Goal: Task Accomplishment & Management: Use online tool/utility

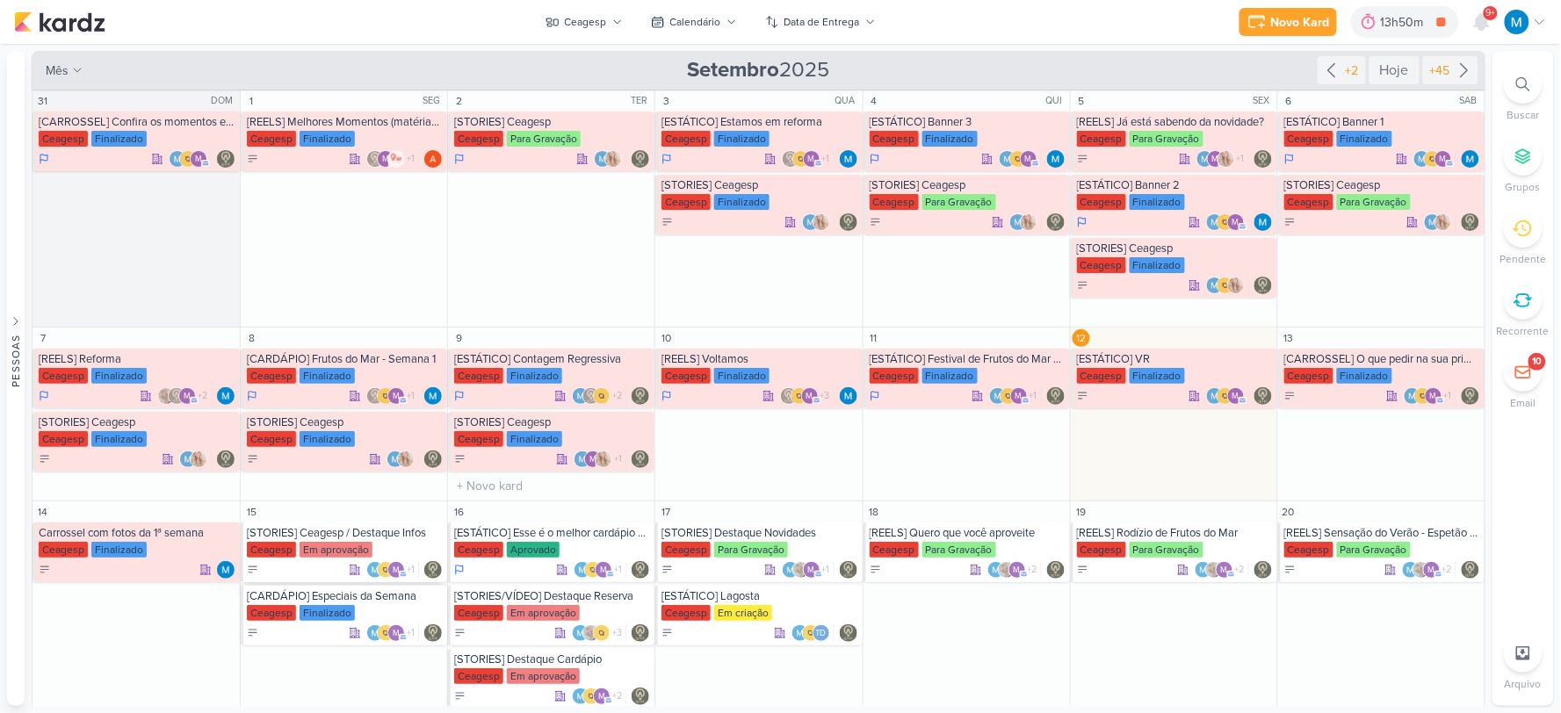
scroll to position [141, 0]
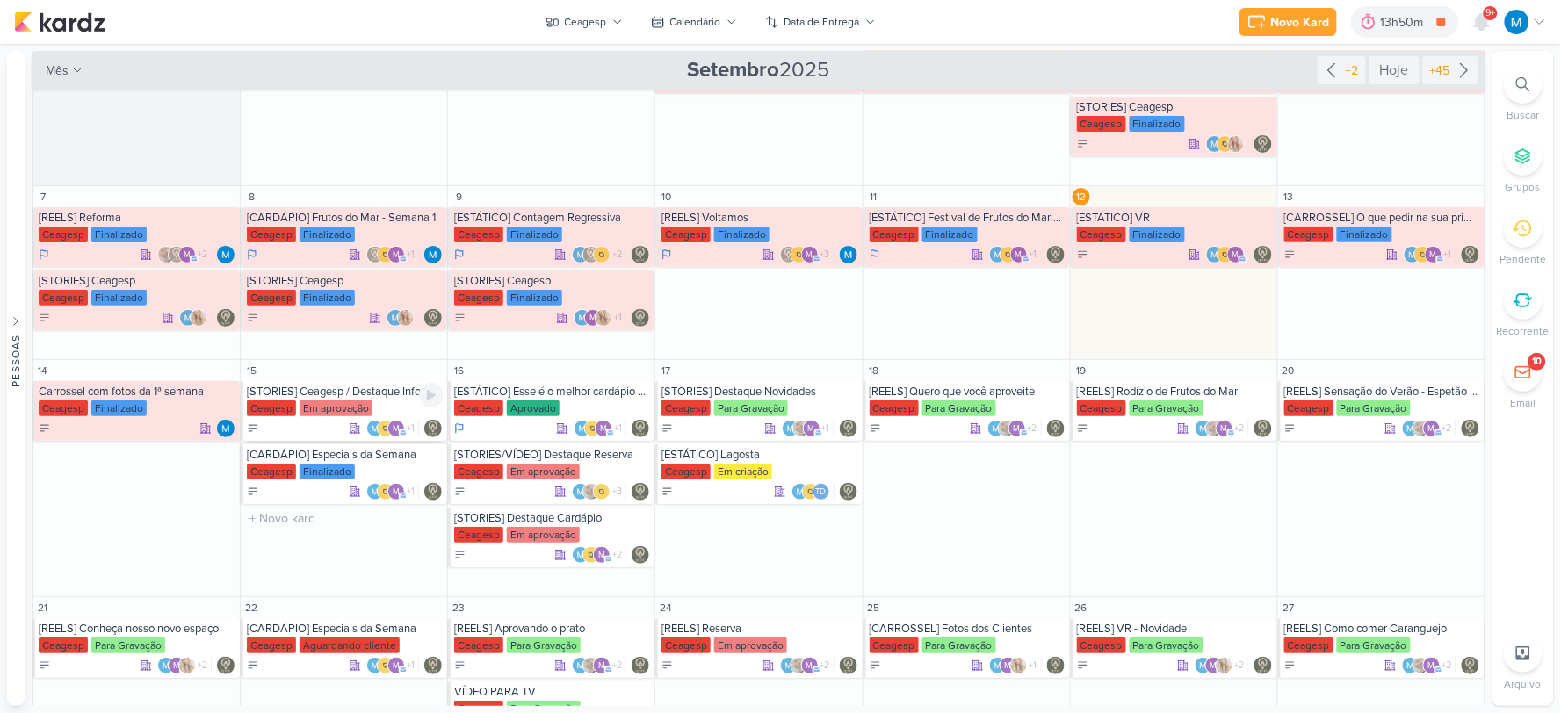
click at [352, 390] on div "[STORIES] Ceagesp / Destaque Infos" at bounding box center [345, 392] width 197 height 14
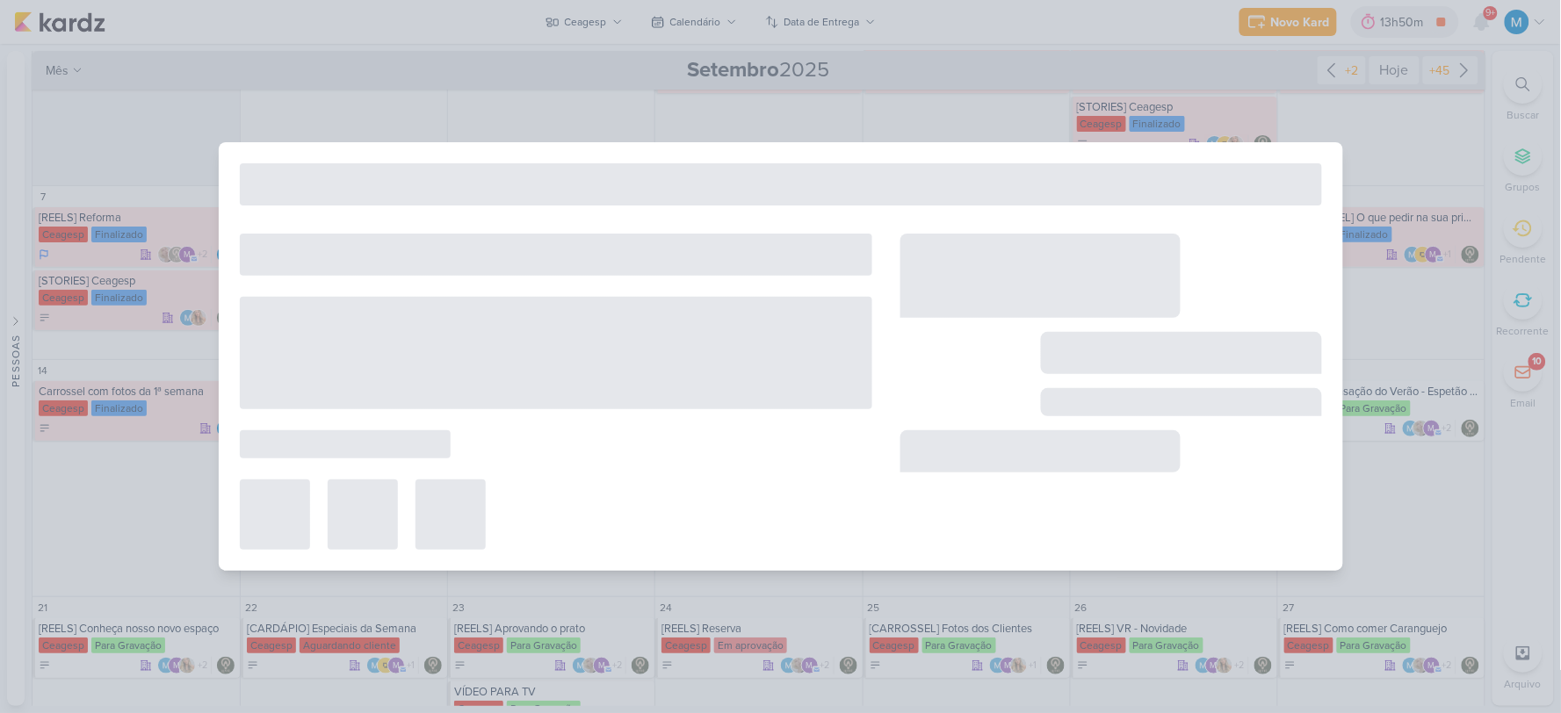
type input "[STORIES] Ceagesp / Destaque Infos"
type input "15 de setembro de 2025 às 23:59"
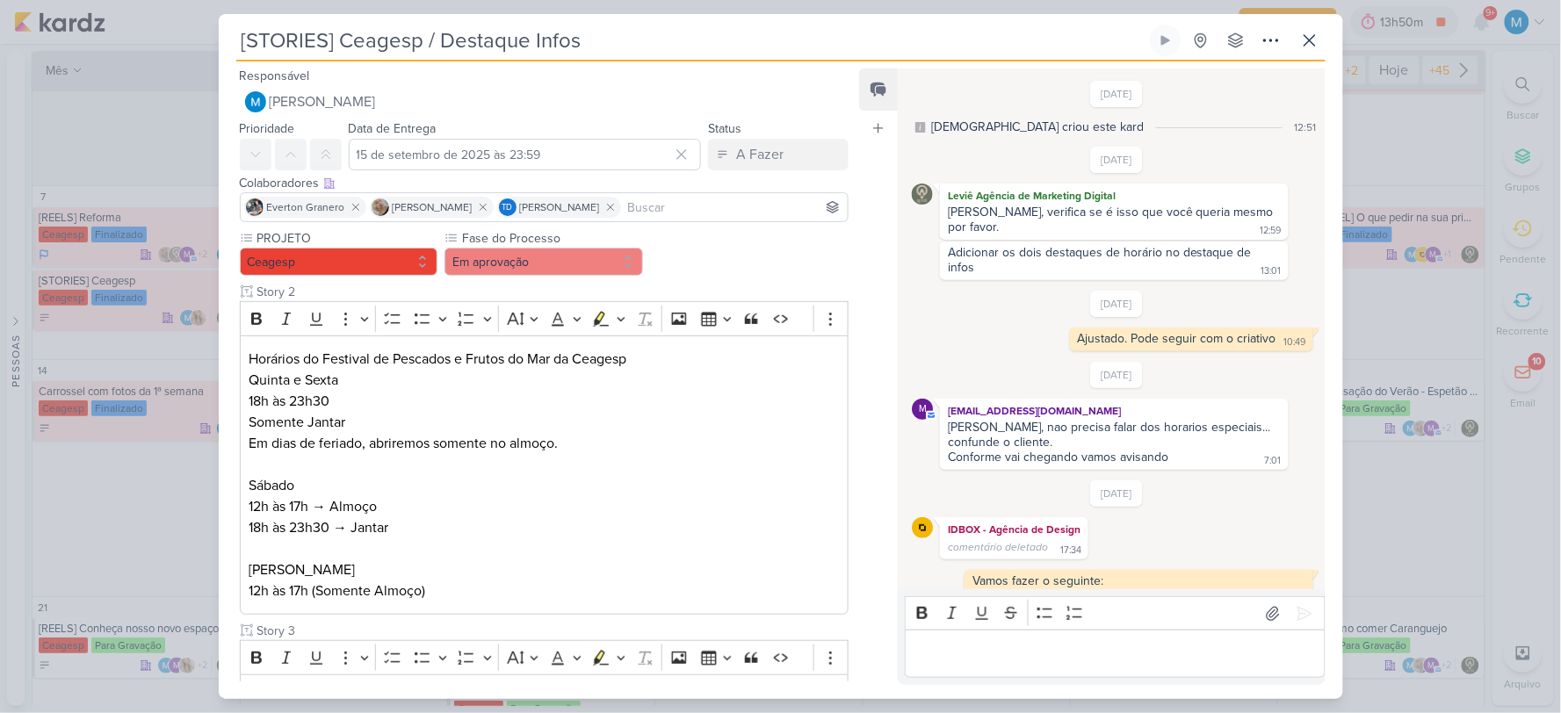
scroll to position [659, 0]
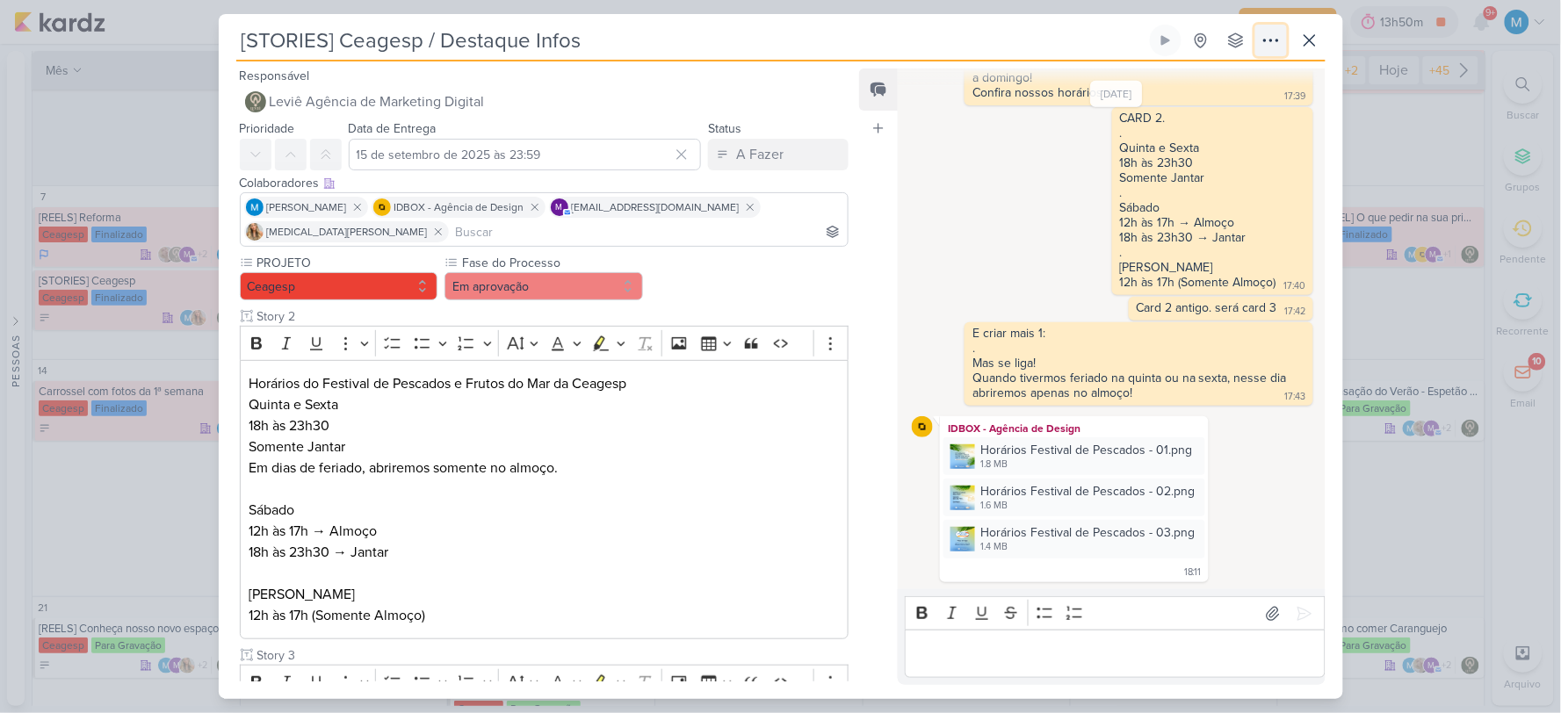
click at [1261, 42] on icon at bounding box center [1271, 40] width 21 height 21
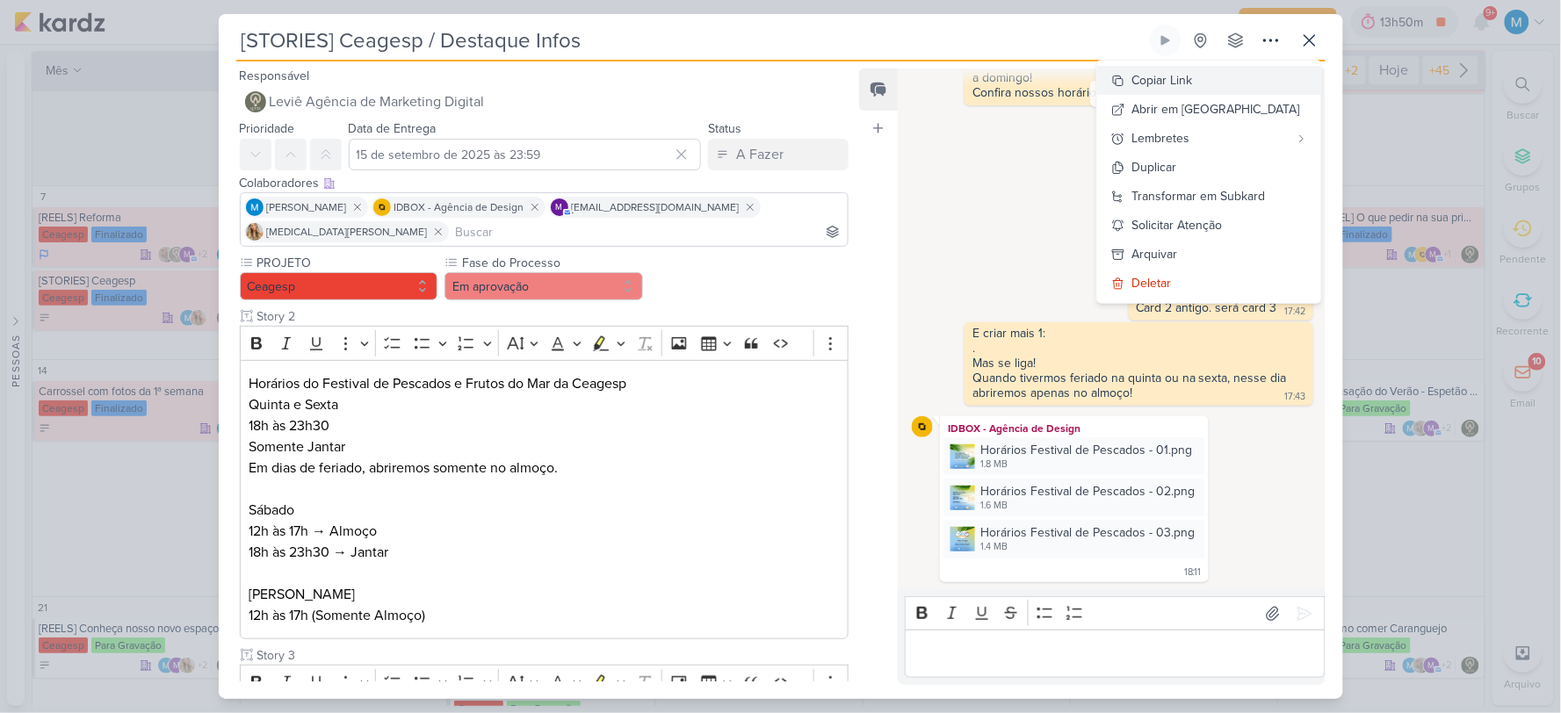
click at [1193, 80] on div "Copiar Link" at bounding box center [1162, 80] width 61 height 18
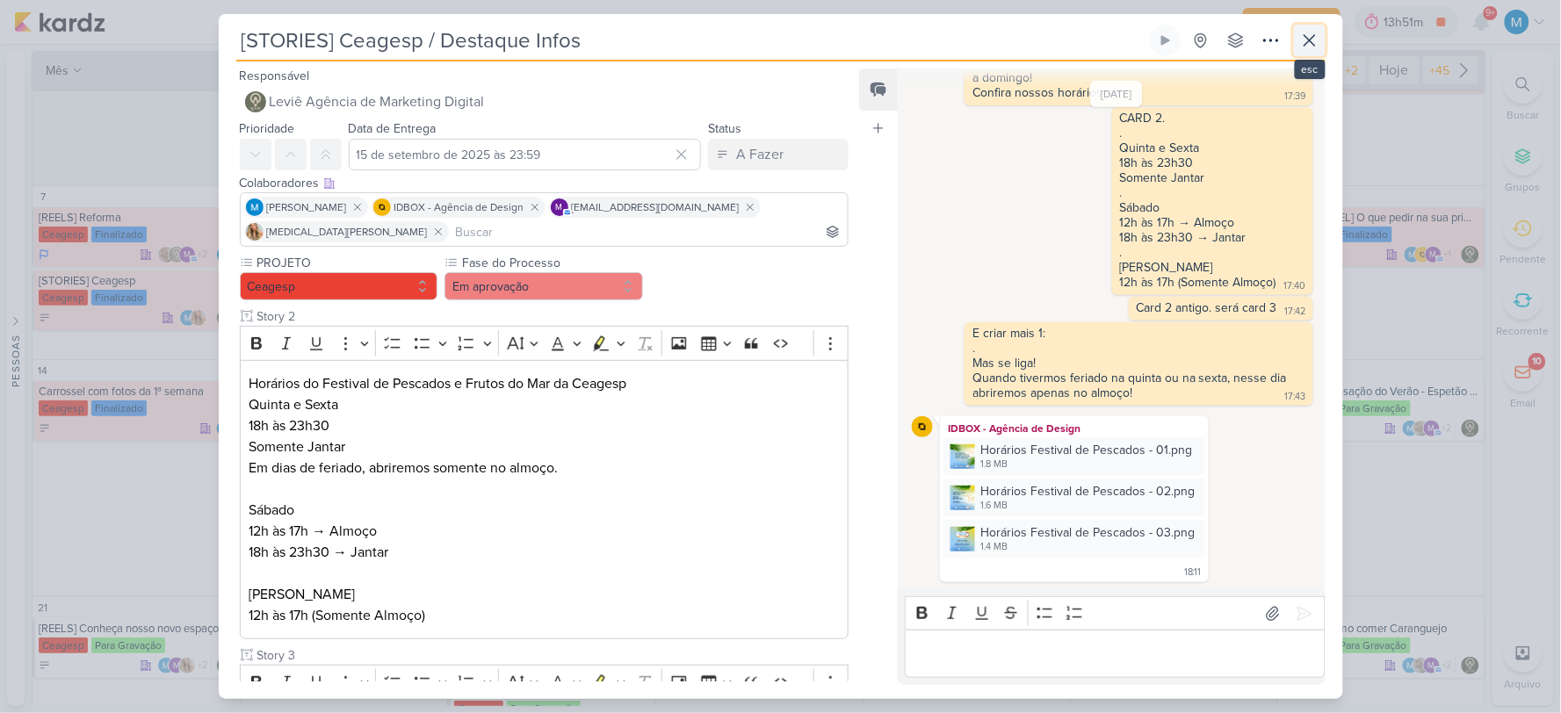
click at [1312, 42] on icon at bounding box center [1309, 40] width 21 height 21
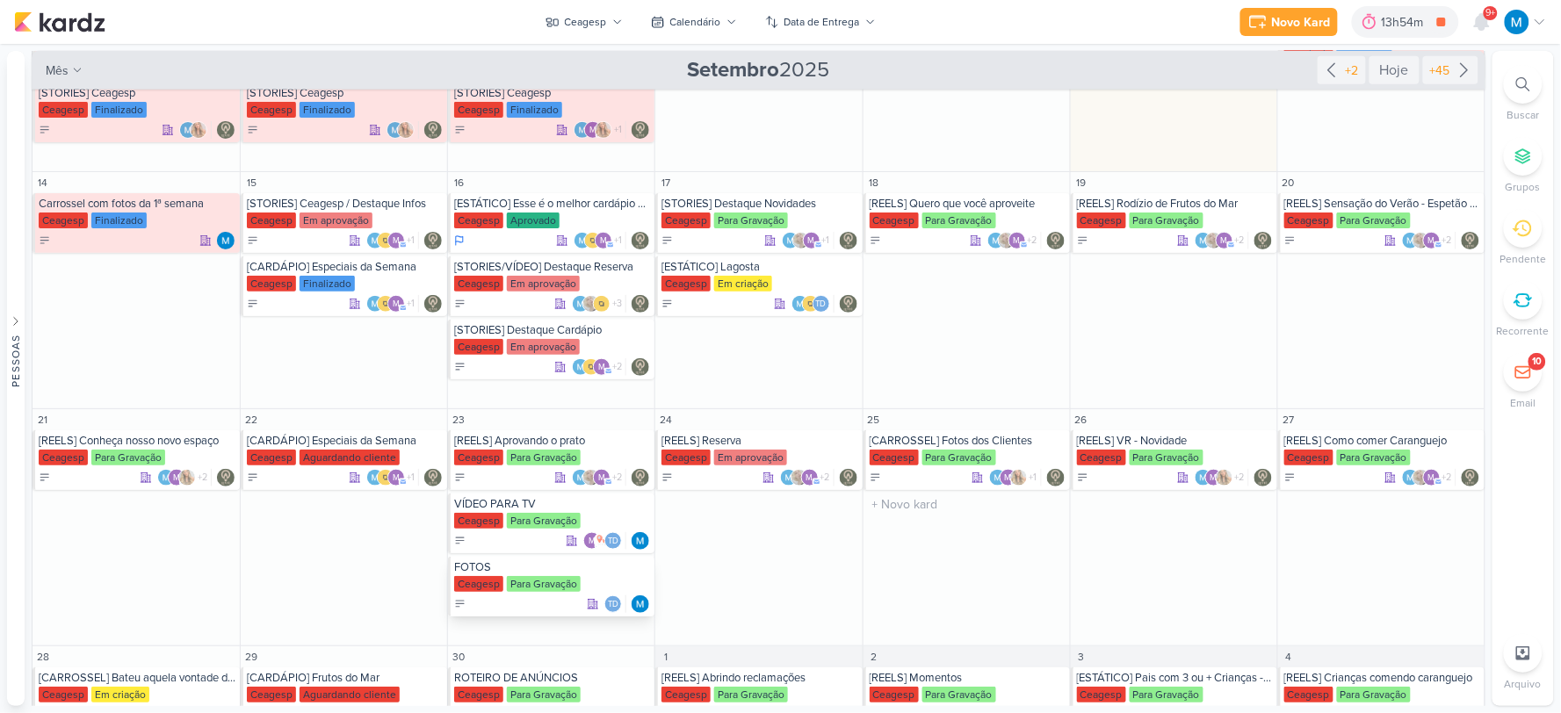
scroll to position [380, 0]
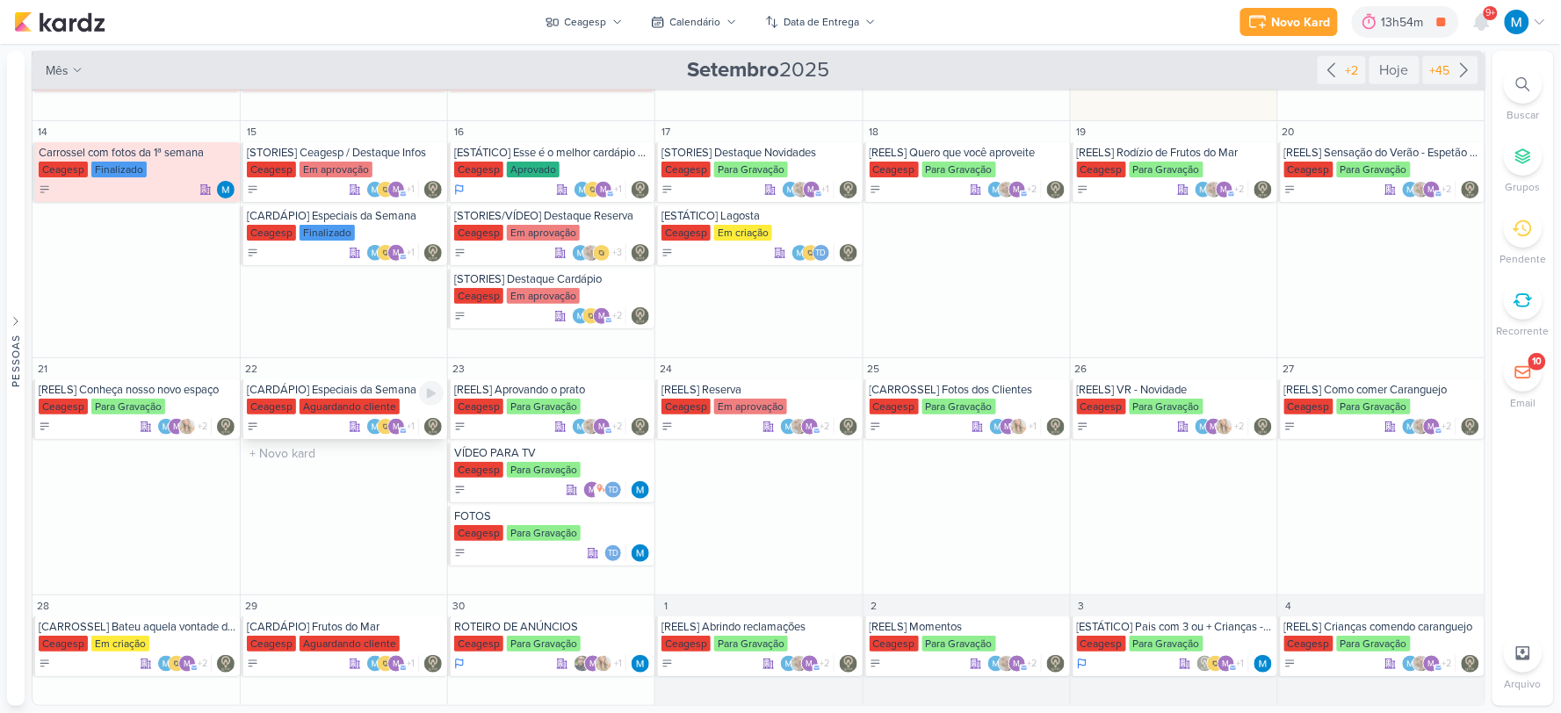
click at [361, 393] on div "[CARDÁPIO] Especiais da Semana" at bounding box center [345, 390] width 197 height 14
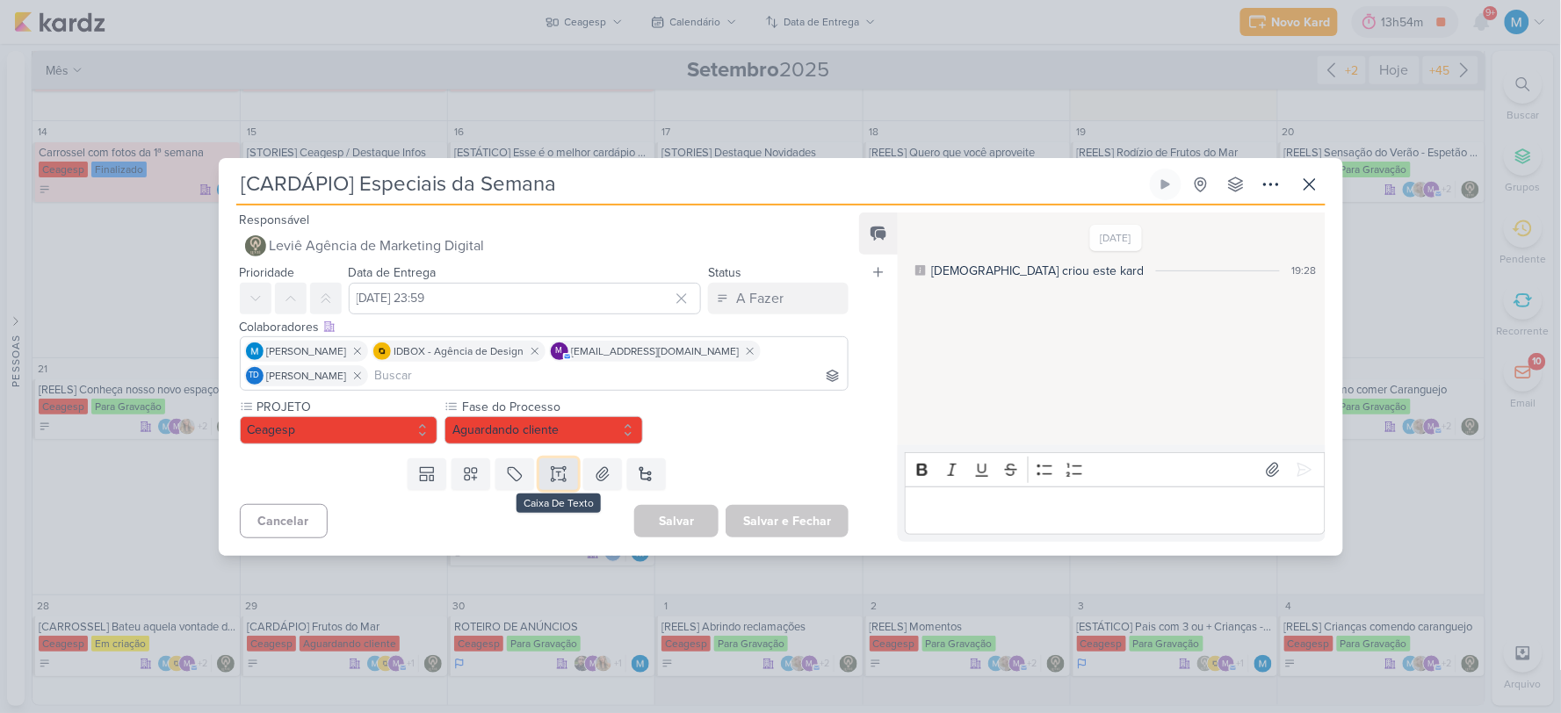
click at [558, 481] on icon at bounding box center [559, 475] width 18 height 18
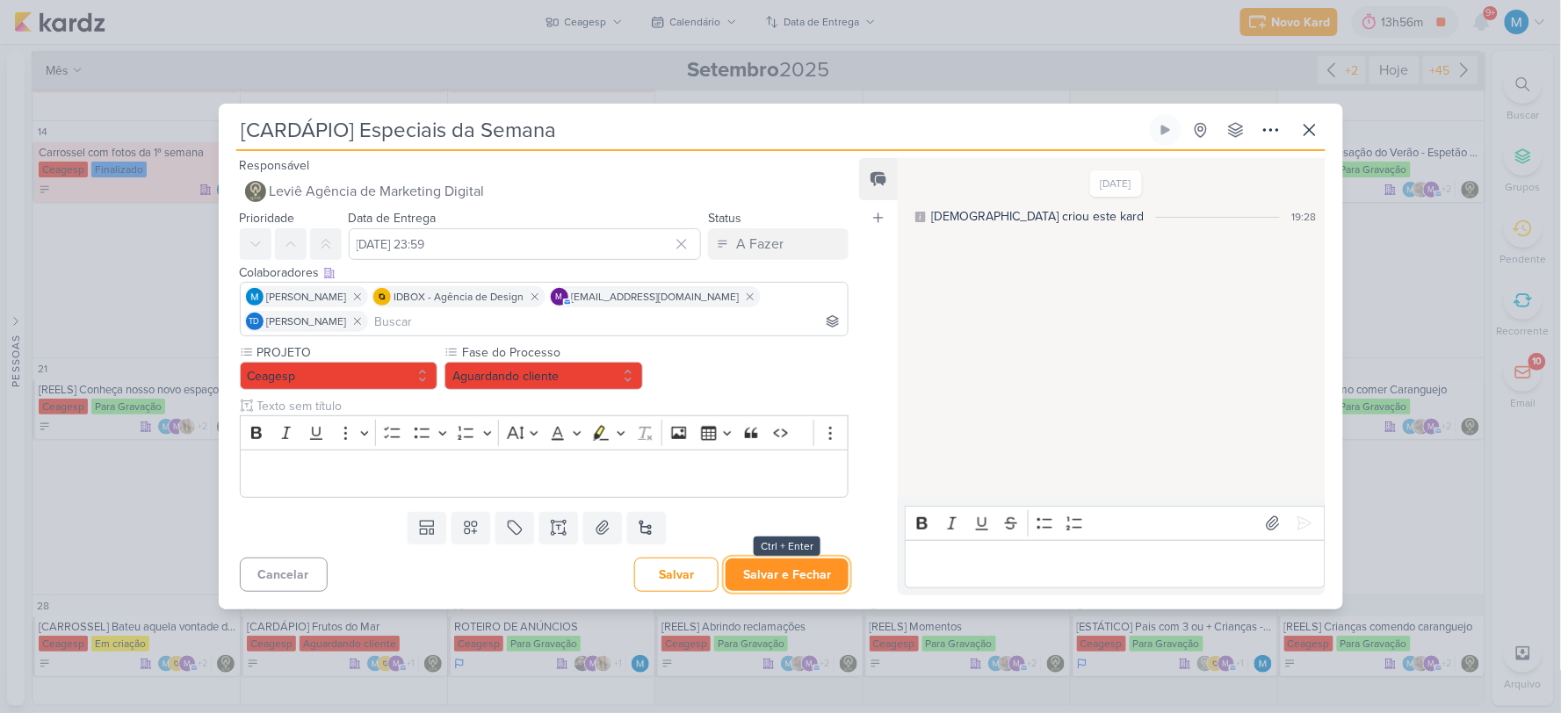
click at [804, 568] on button "Salvar e Fechar" at bounding box center [787, 575] width 123 height 33
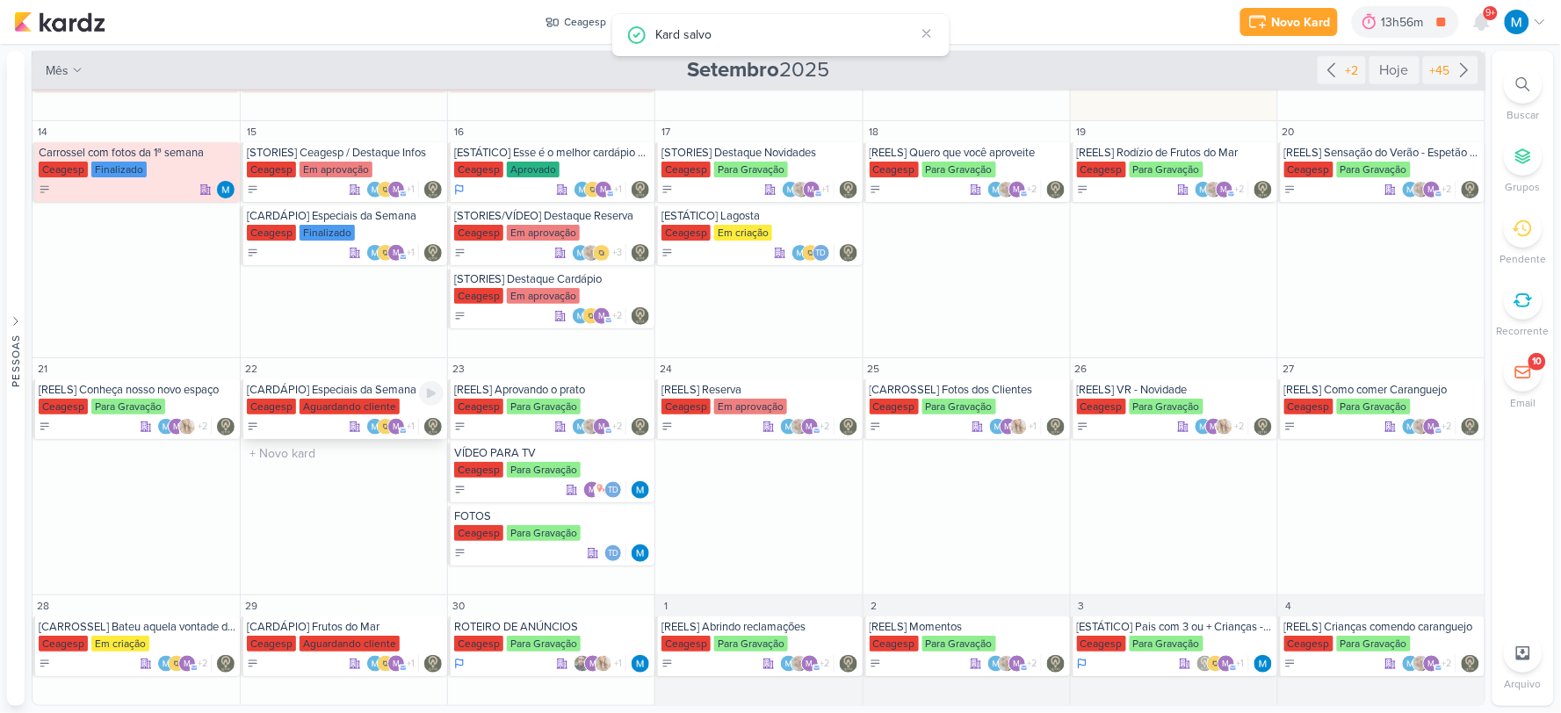
click at [348, 392] on div "[CARDÁPIO] Especiais da Semana" at bounding box center [345, 390] width 197 height 14
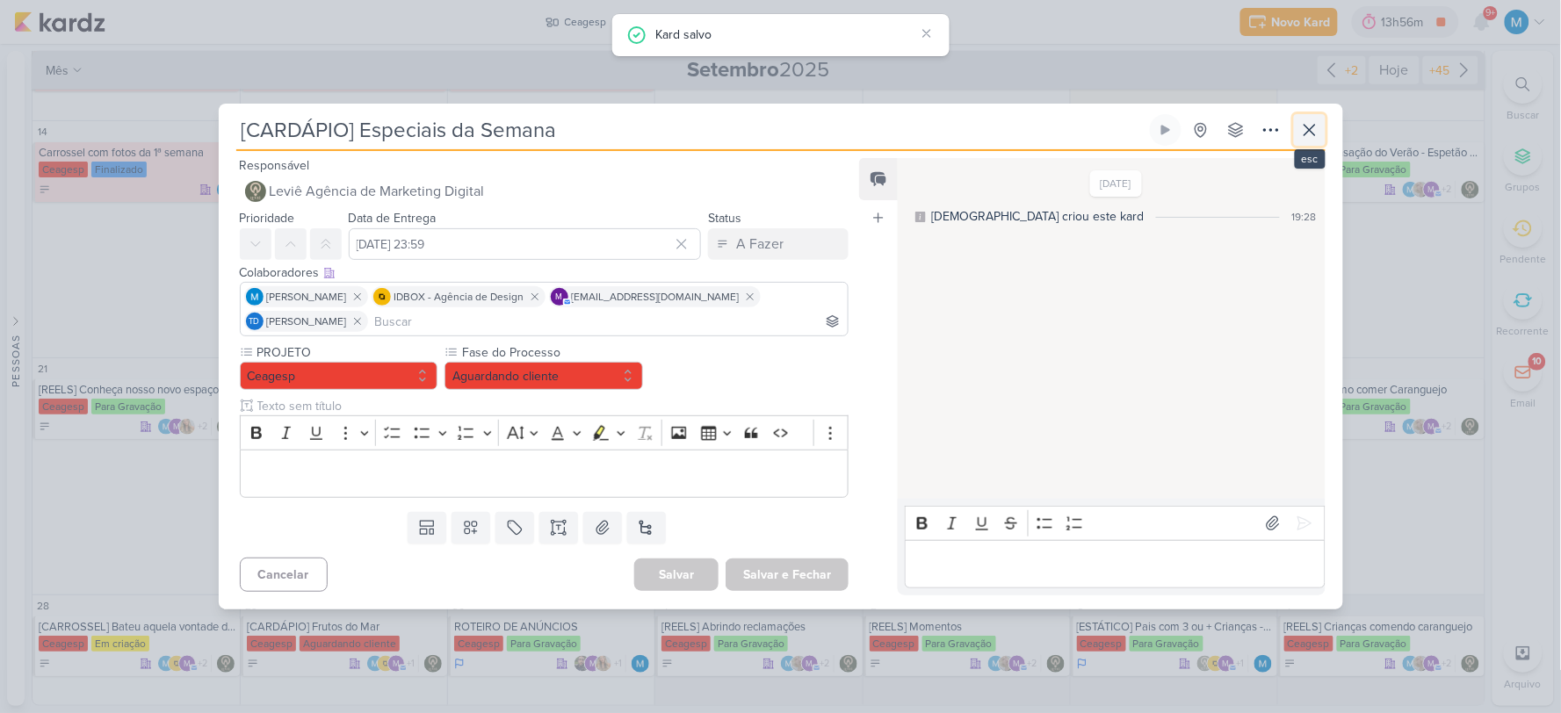
click at [1302, 128] on icon at bounding box center [1309, 129] width 21 height 21
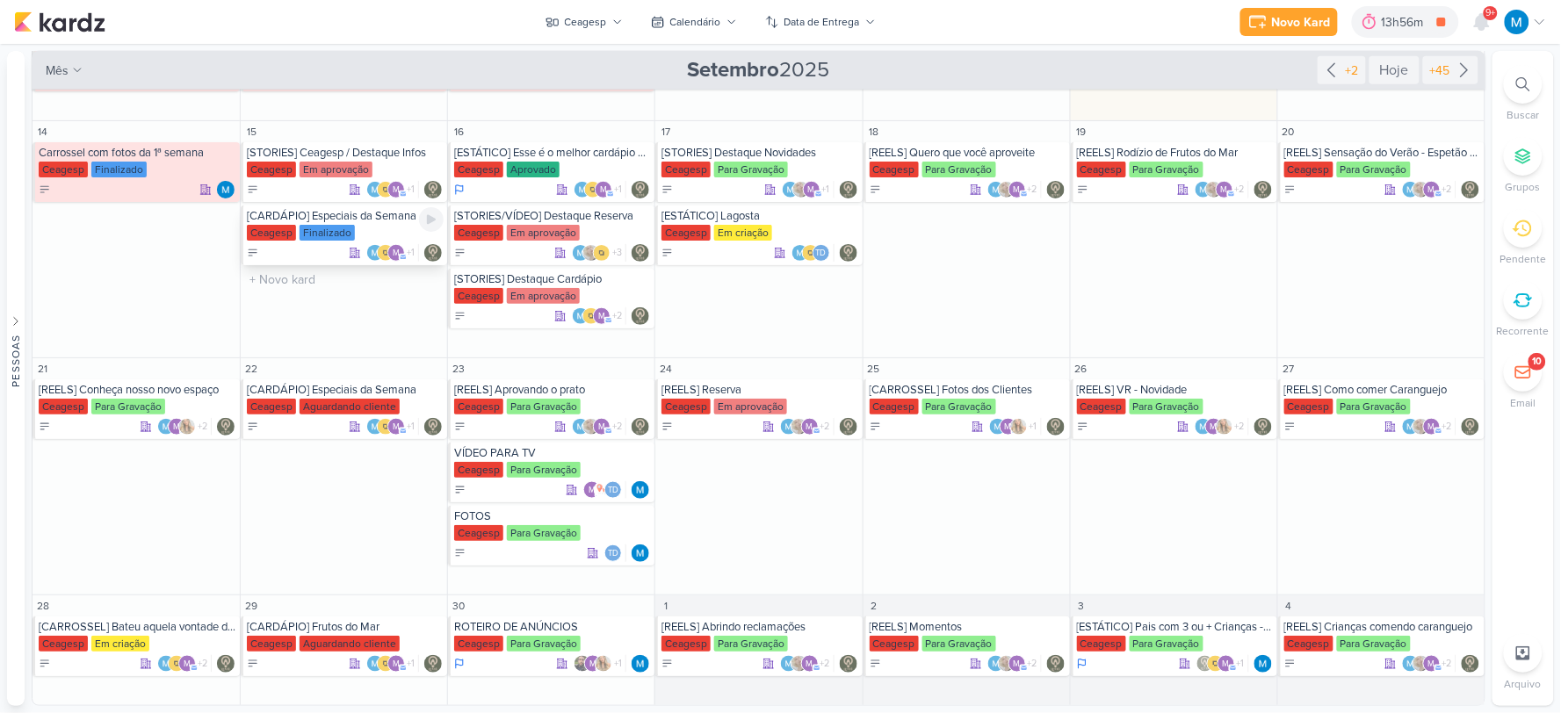
click at [372, 218] on div "[CARDÁPIO] Especiais da Semana" at bounding box center [345, 216] width 197 height 14
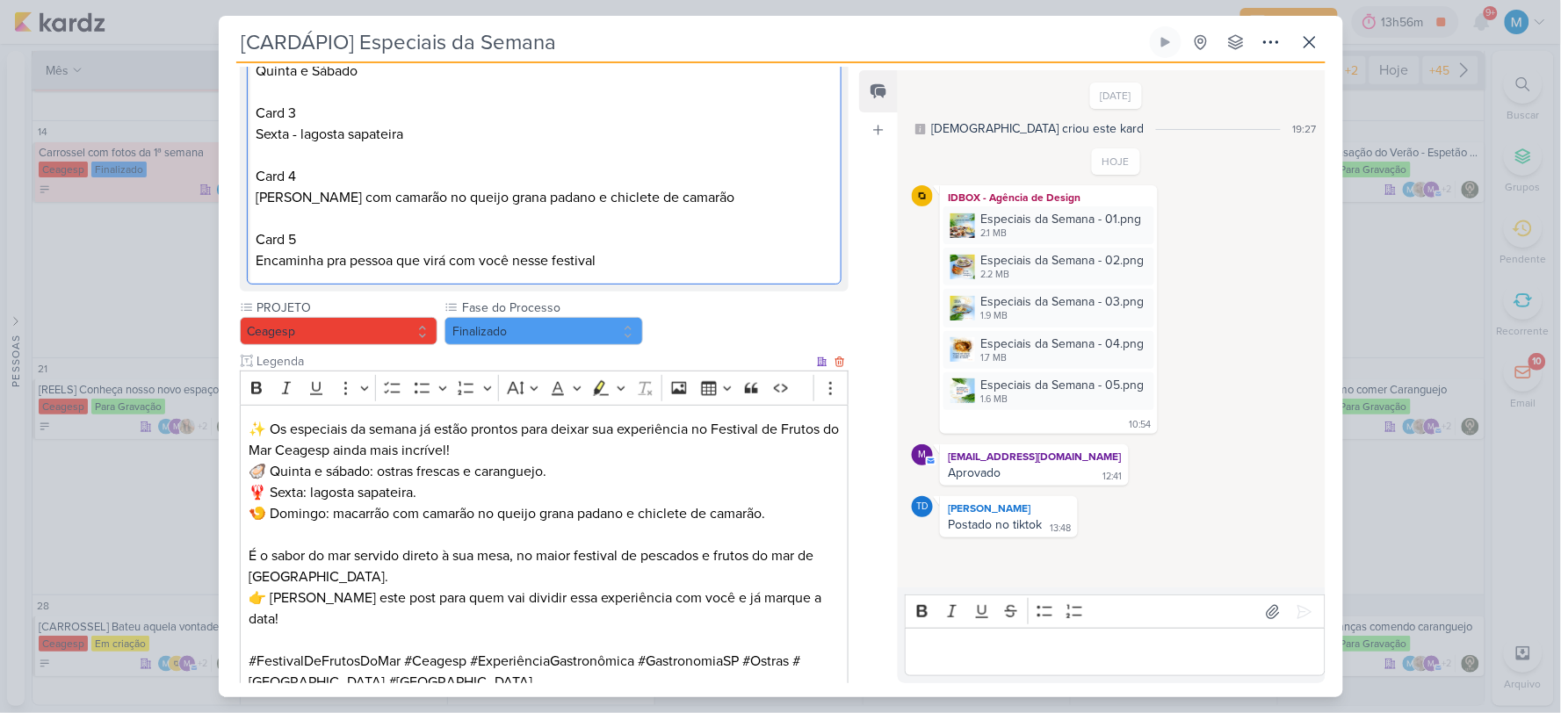
scroll to position [400, 0]
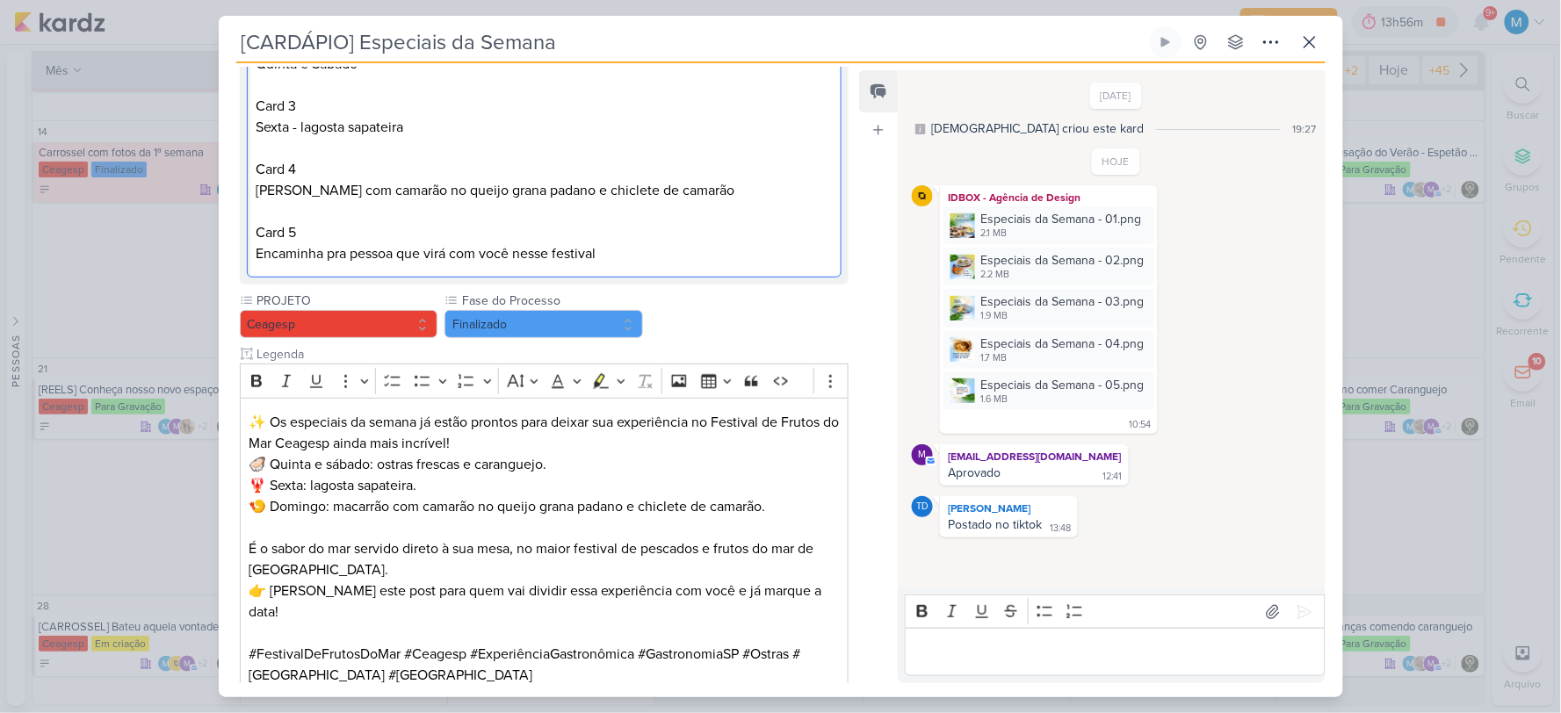
drag, startPoint x: 260, startPoint y: 354, endPoint x: 669, endPoint y: 278, distance: 416.3
click at [669, 278] on div "Clique para tornar o item visível à colaboradores externos Rich Text Editor Bol…" at bounding box center [545, 79] width 610 height 409
copy div "Carrossel. Capa com foto das ostras Card 2 Ostras frescas e caranguejo Quinta e…"
click at [1307, 42] on icon at bounding box center [1309, 42] width 21 height 21
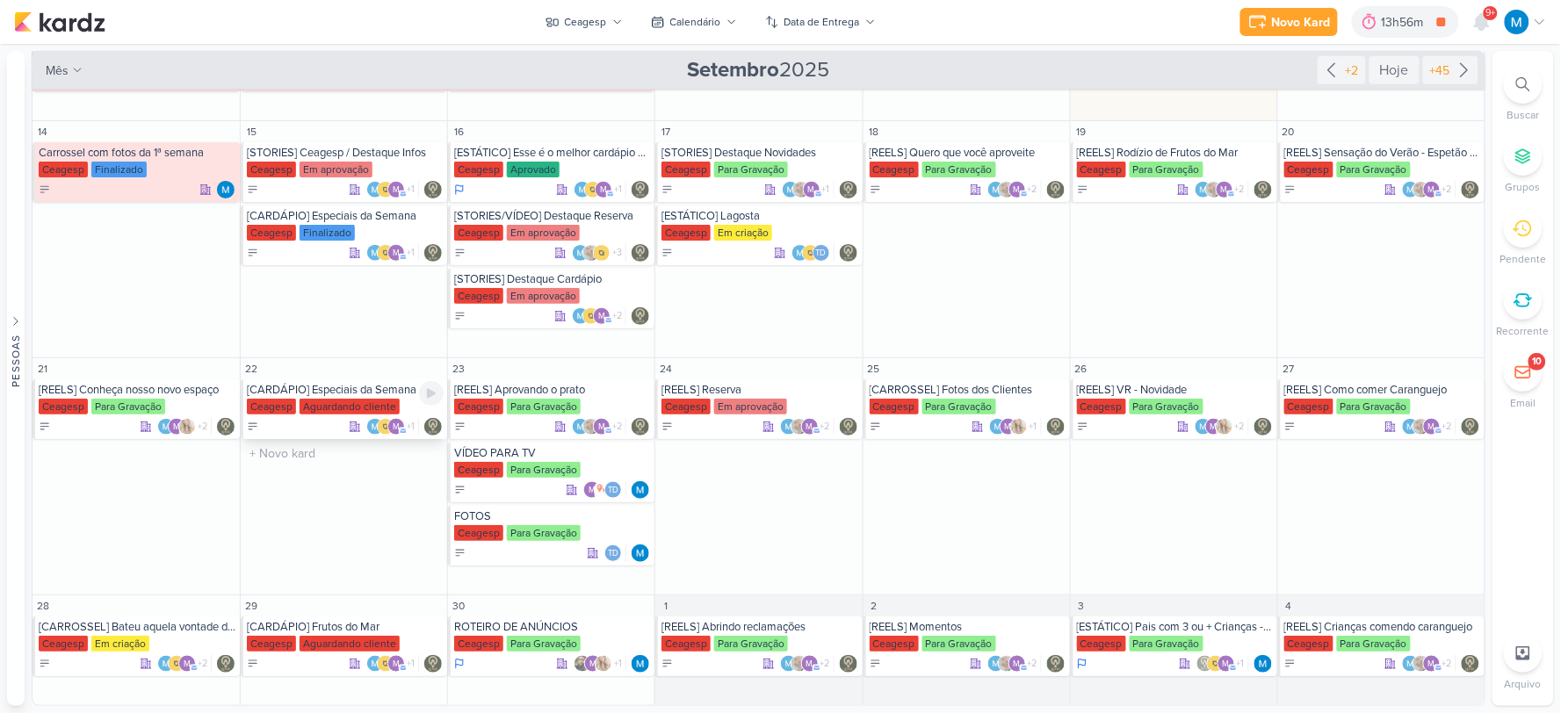
click at [360, 397] on div "[CARDÁPIO] Especiais da Semana" at bounding box center [345, 390] width 197 height 14
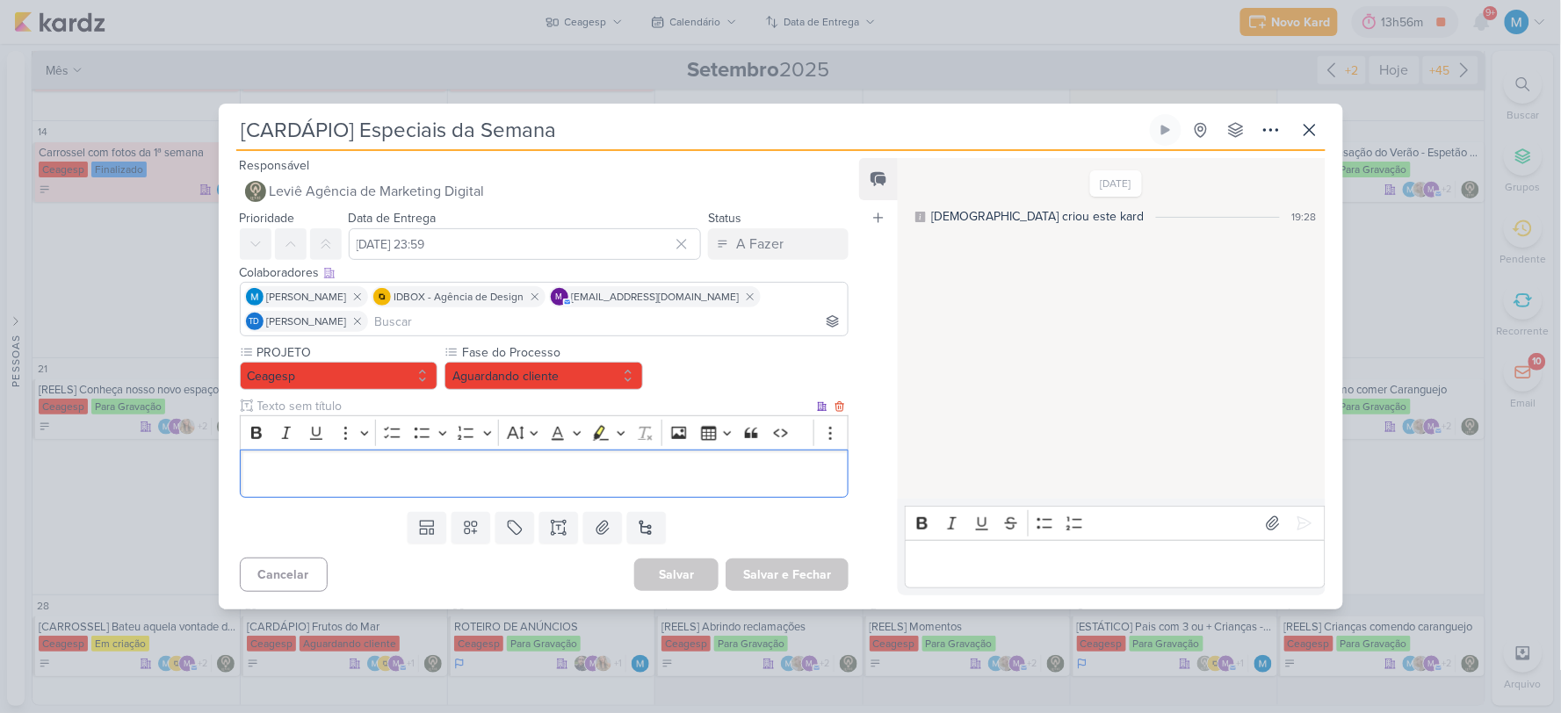
click at [416, 474] on p "Editor editing area: main" at bounding box center [544, 473] width 590 height 21
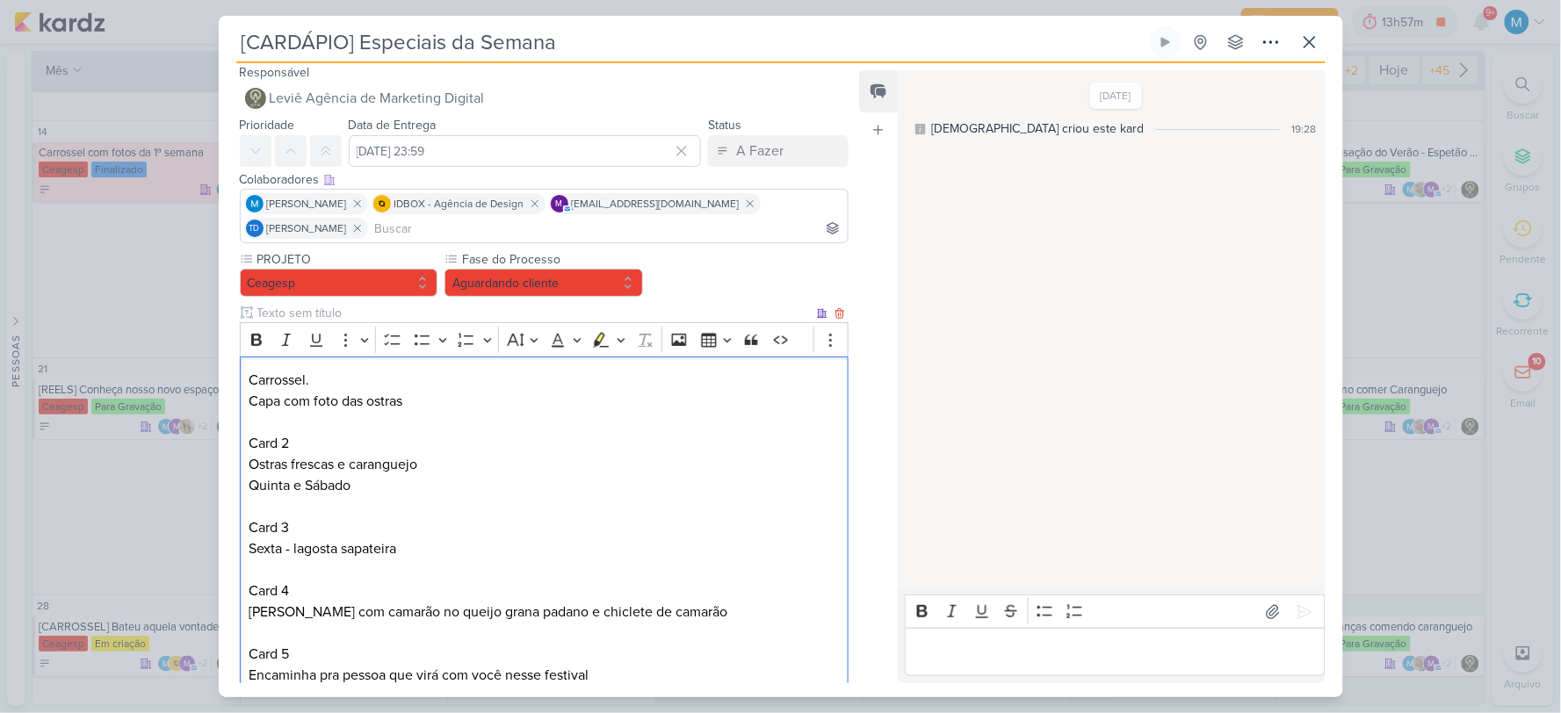
click at [343, 372] on p "Carrossel." at bounding box center [544, 380] width 590 height 21
drag, startPoint x: 339, startPoint y: 401, endPoint x: 358, endPoint y: 398, distance: 19.5
click at [358, 398] on p "Capa com foto das ostras Card 2" at bounding box center [544, 422] width 590 height 63
drag, startPoint x: 411, startPoint y: 496, endPoint x: 248, endPoint y: 468, distance: 165.8
click at [248, 468] on div "Carrossel. Nossas delícias da semana! Capa com foto da Paella Card 2 Ostras fre…" at bounding box center [545, 528] width 610 height 343
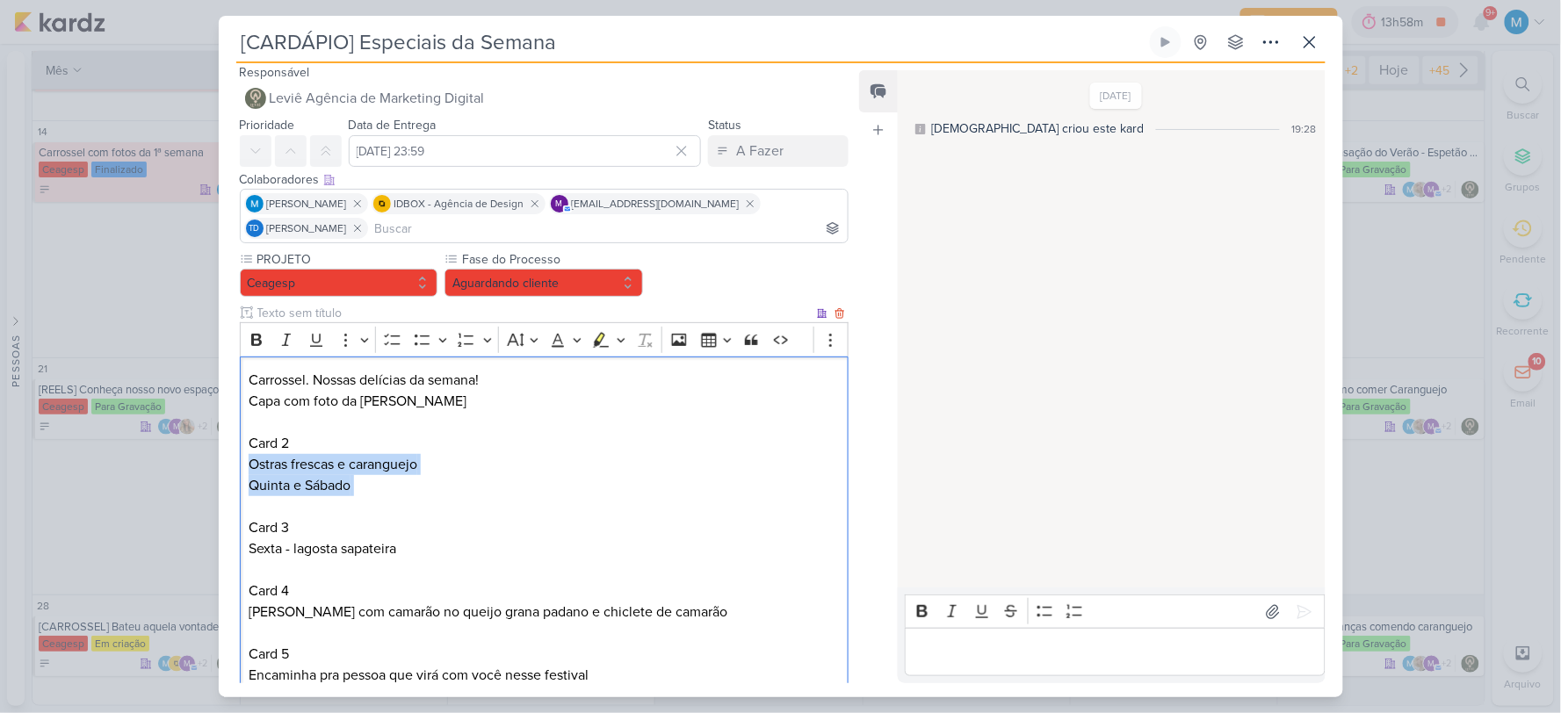
click at [411, 481] on p "Ostras frescas e caranguejo Quinta e Sábado Card 3 Sexta - lagosta sapateira Ca…" at bounding box center [544, 538] width 590 height 169
click at [336, 445] on p "Capa com foto da Paella Card 2" at bounding box center [544, 422] width 590 height 63
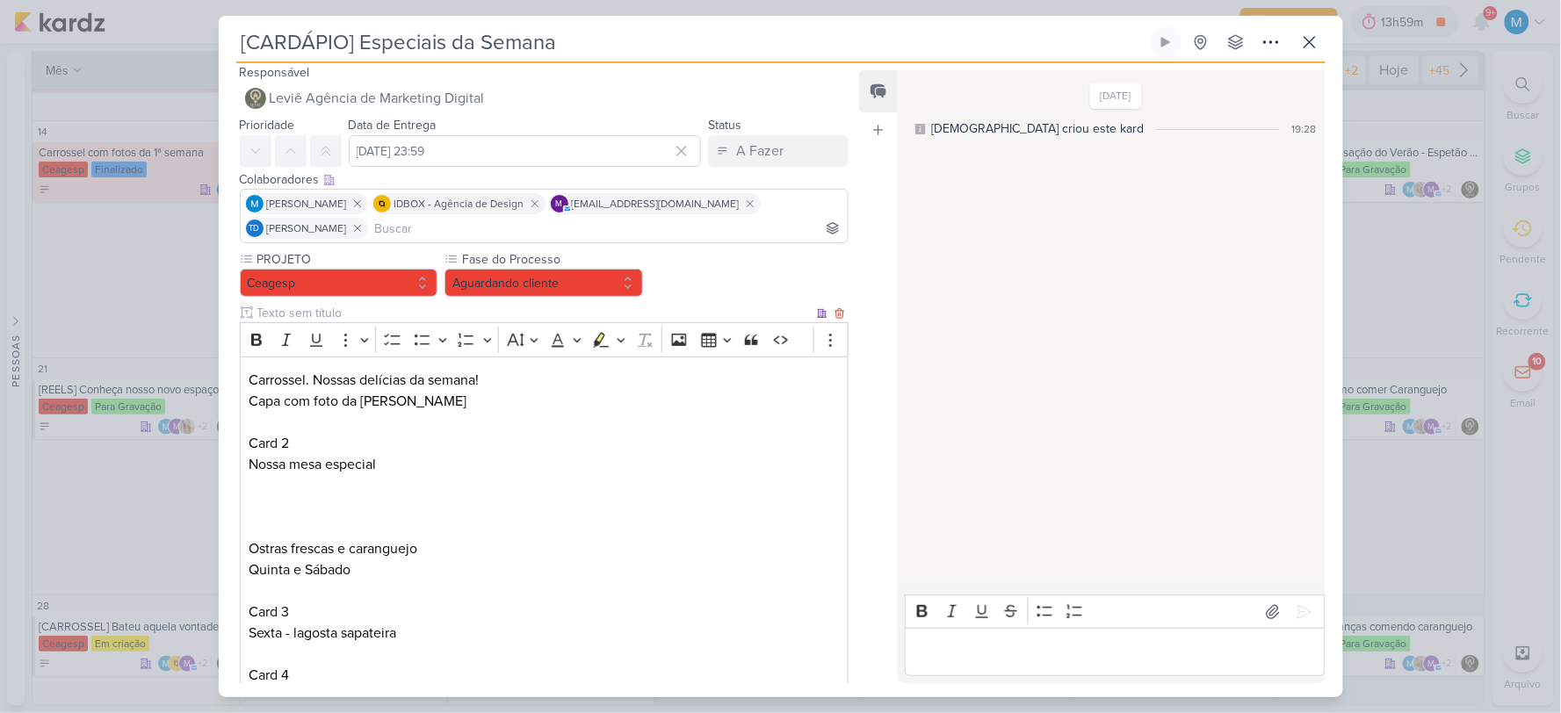
click at [274, 492] on p "Editor editing area: main" at bounding box center [544, 485] width 590 height 21
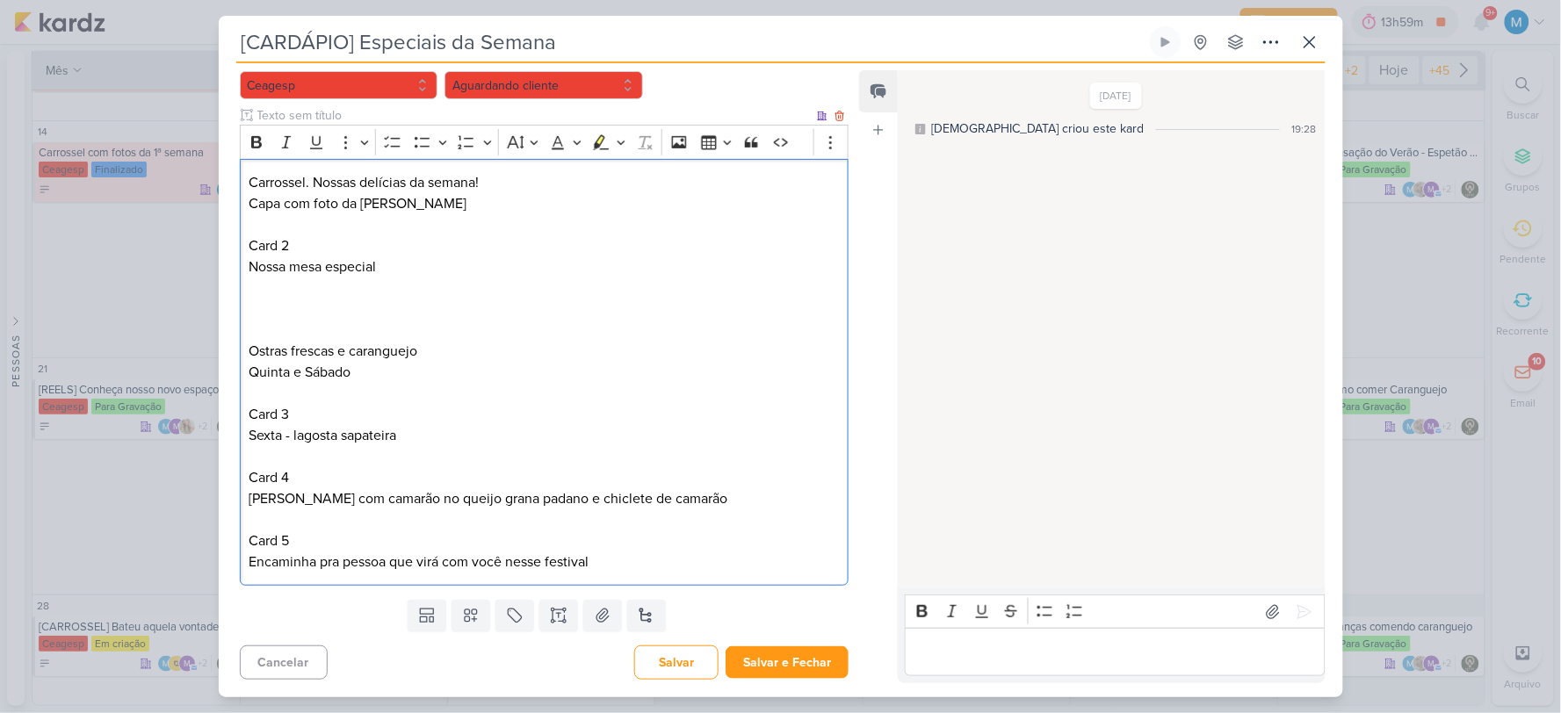
scroll to position [204, 0]
click at [350, 288] on p "Editor editing area: main" at bounding box center [544, 288] width 590 height 21
click at [457, 269] on p "Nossa mesa especial" at bounding box center [544, 267] width 590 height 21
drag, startPoint x: 256, startPoint y: 265, endPoint x: 243, endPoint y: 267, distance: 12.4
click at [243, 267] on div "Carrossel. Nossas delícias da semana! Capa com foto da Paella Card 2 Nossa mesa…" at bounding box center [545, 373] width 610 height 428
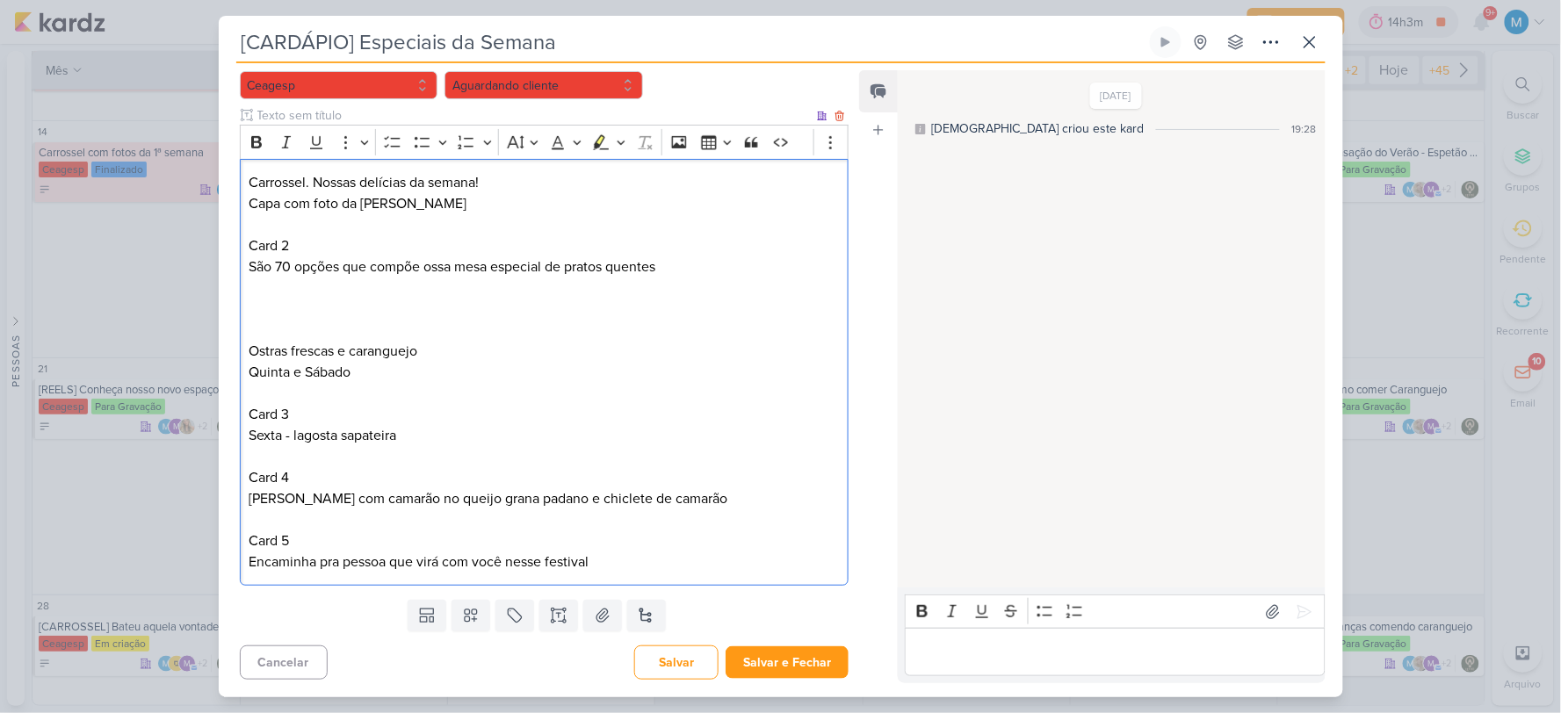
click at [385, 273] on p "São 70 opções que compõe ossa mesa especial de pratos quentes" at bounding box center [544, 267] width 590 height 21
copy p "compõe"
click at [469, 290] on p "Editor editing area: main" at bounding box center [544, 288] width 590 height 21
click at [428, 265] on p "São 70 opções que compõe ossa mesa especial de pratos quentes" at bounding box center [544, 267] width 590 height 21
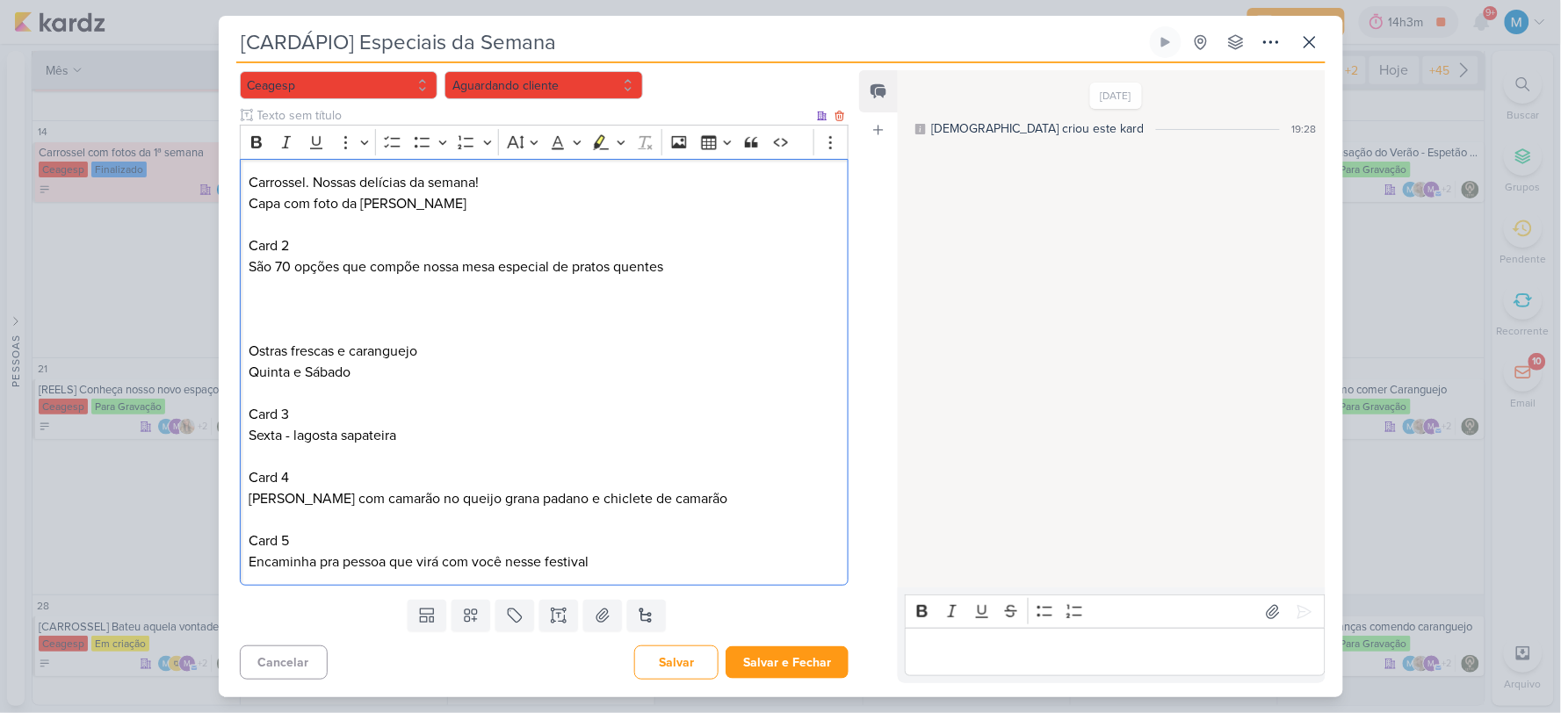
click at [312, 291] on p "Editor editing area: main" at bounding box center [544, 288] width 590 height 21
click at [288, 299] on p "Editor editing area: main" at bounding box center [544, 309] width 590 height 21
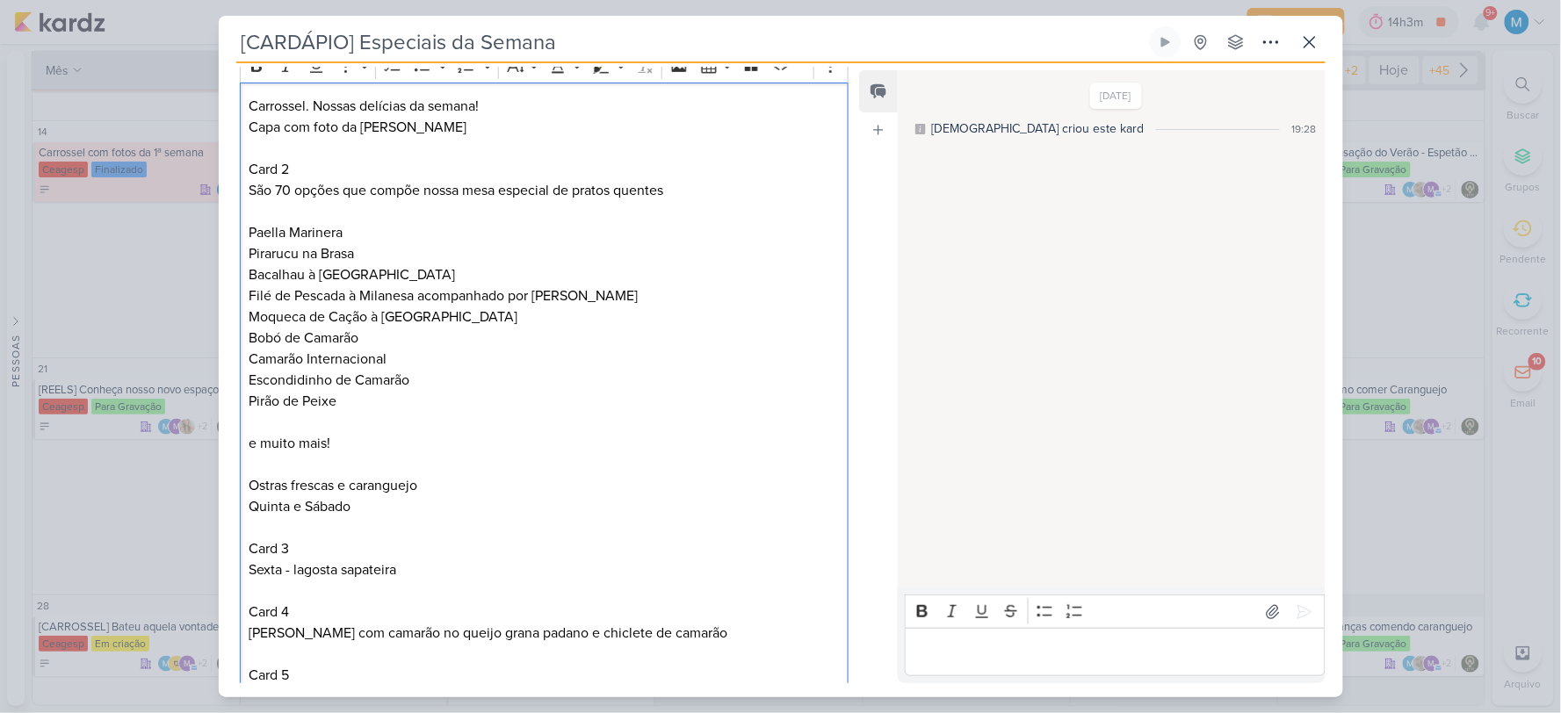
scroll to position [220, 0]
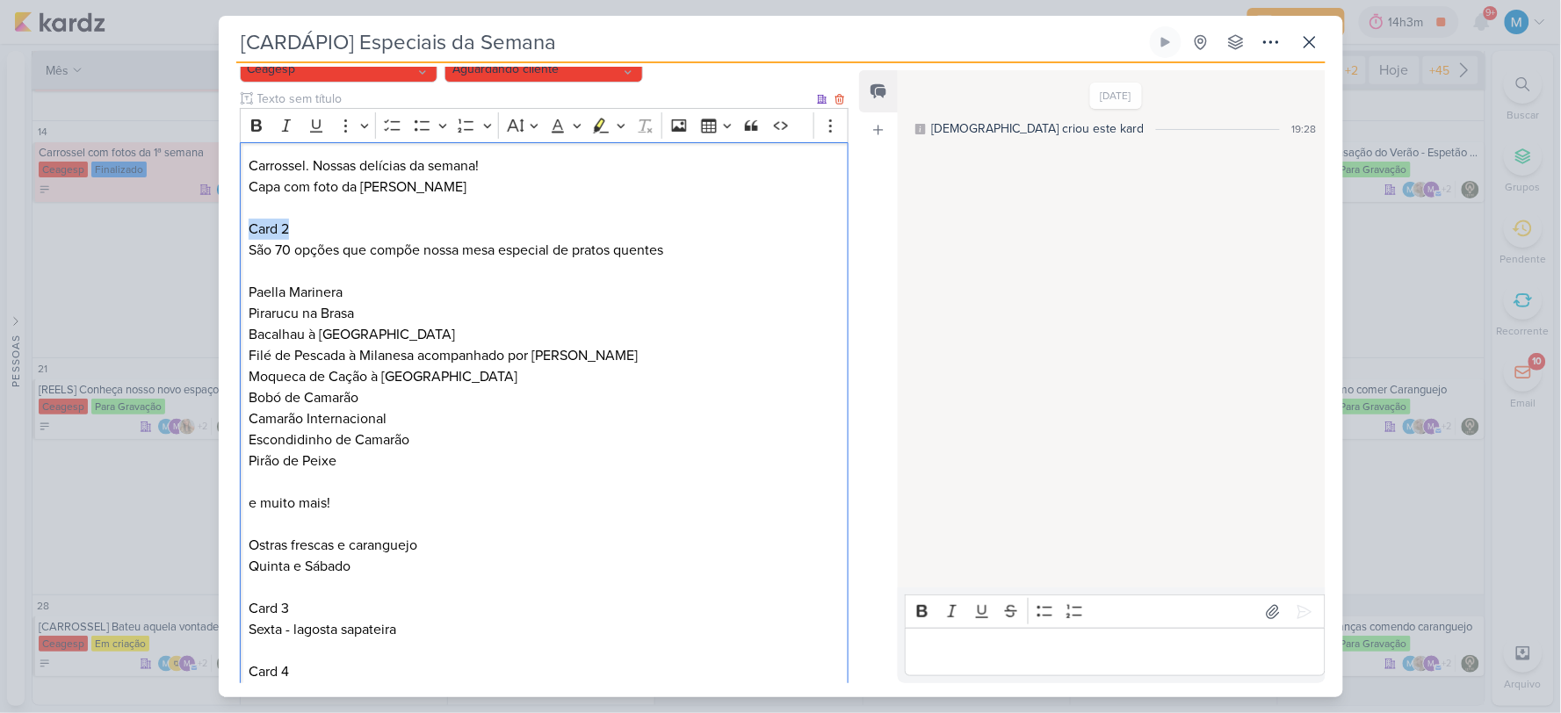
drag, startPoint x: 295, startPoint y: 230, endPoint x: 240, endPoint y: 229, distance: 55.4
click at [240, 229] on div "Carrossel. Nossas delícias da semana! Capa com foto da Paella Card 2 São 70 opç…" at bounding box center [545, 461] width 610 height 639
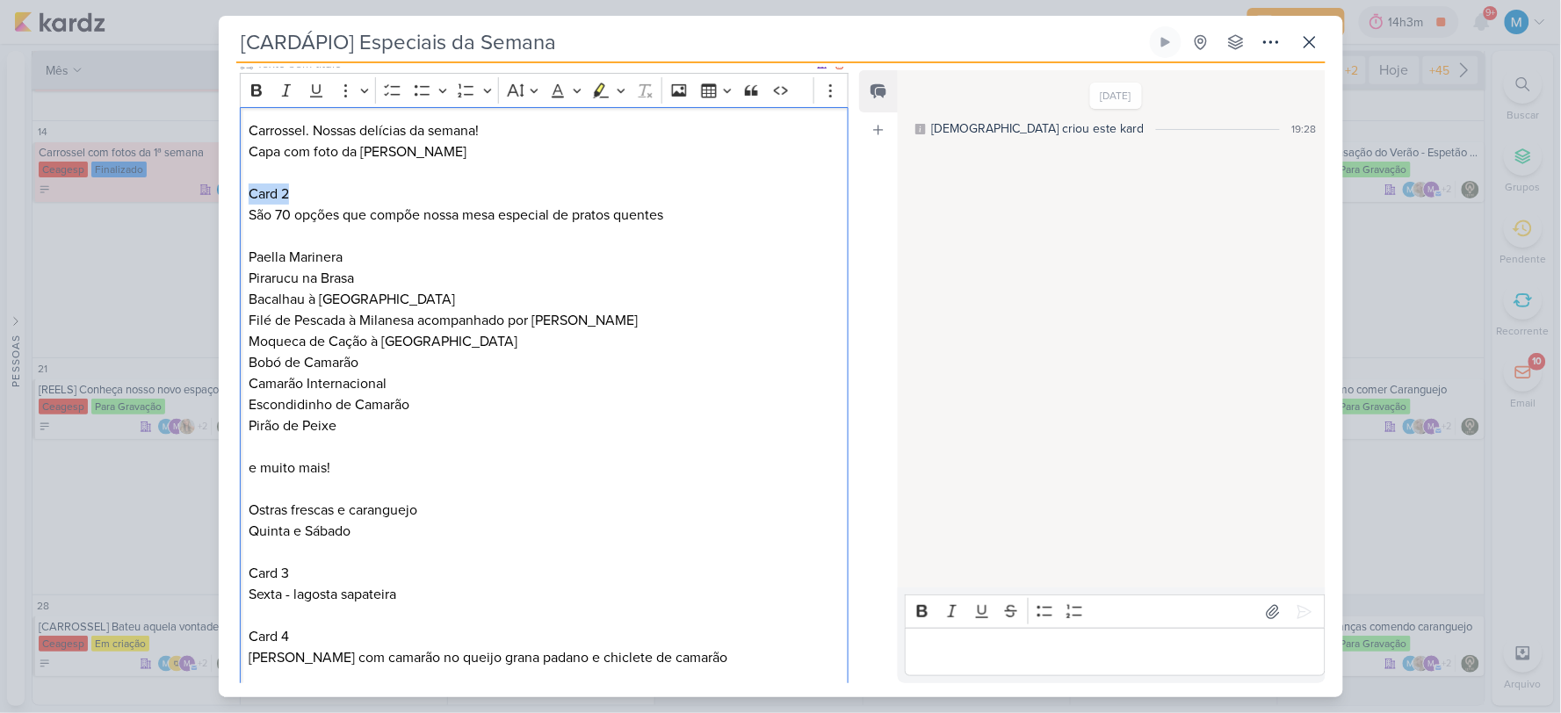
scroll to position [317, 0]
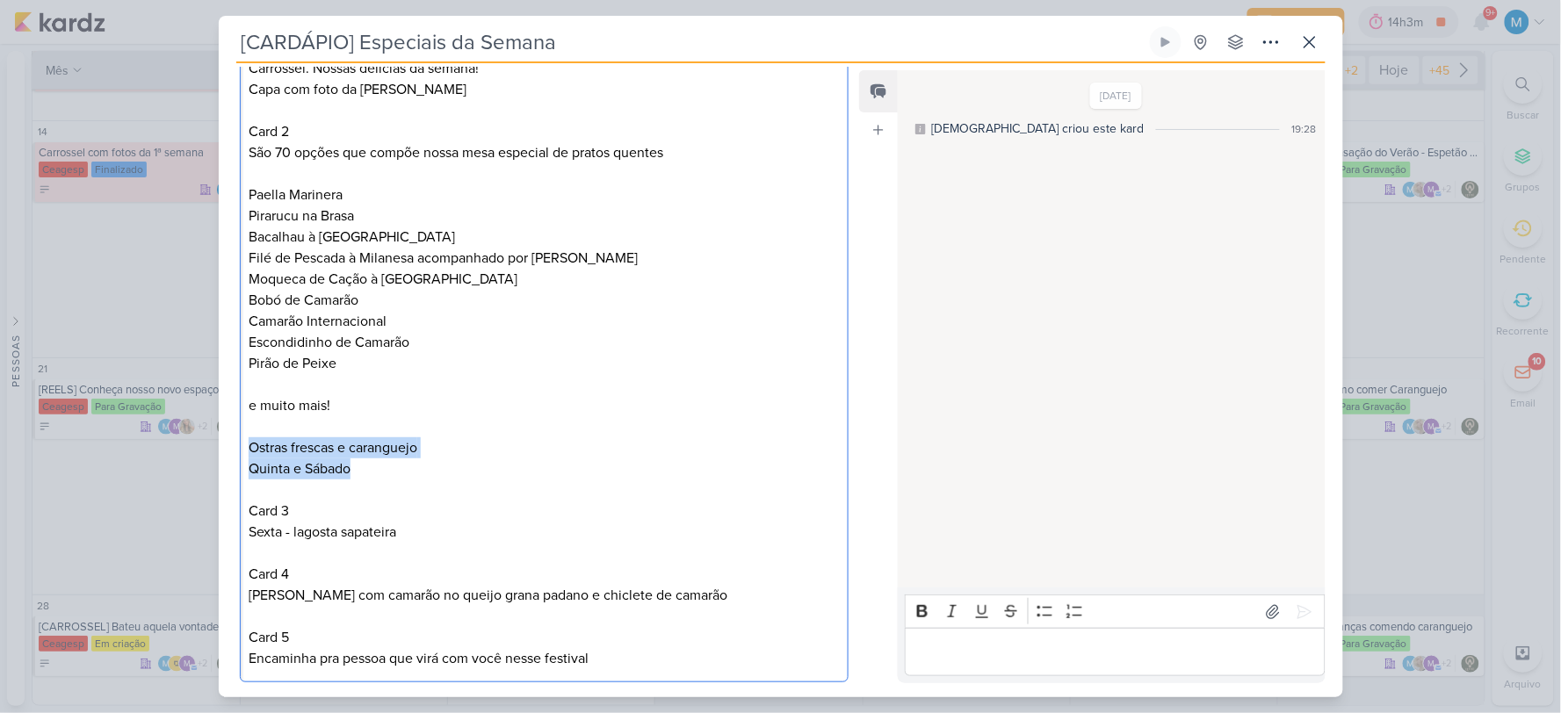
drag, startPoint x: 355, startPoint y: 466, endPoint x: 229, endPoint y: 441, distance: 128.2
click at [229, 441] on div "PROJETO [GEOGRAPHIC_DATA] Fase do Processo" at bounding box center [538, 314] width 638 height 751
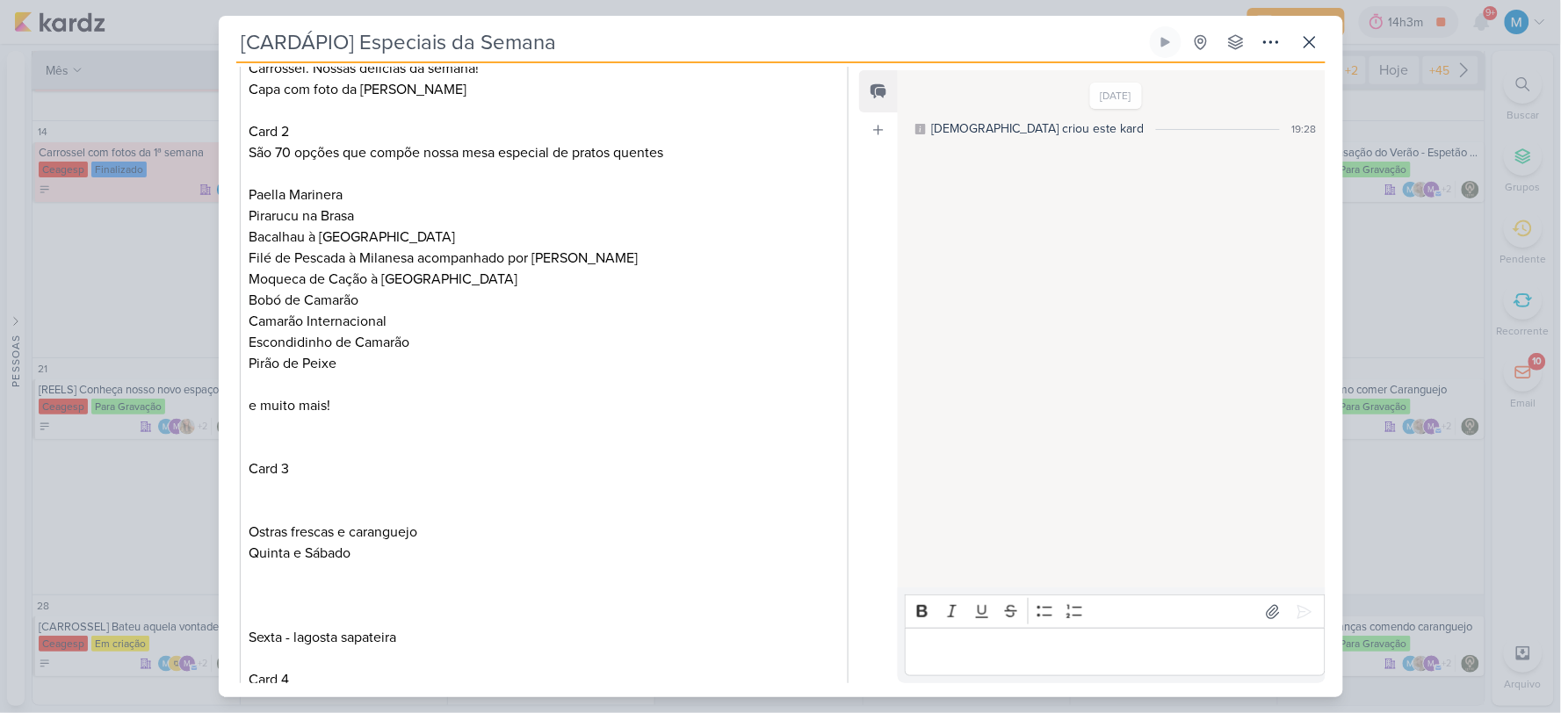
drag, startPoint x: 290, startPoint y: 487, endPoint x: 305, endPoint y: 487, distance: 14.9
click at [290, 487] on p "Card 3" at bounding box center [544, 458] width 590 height 84
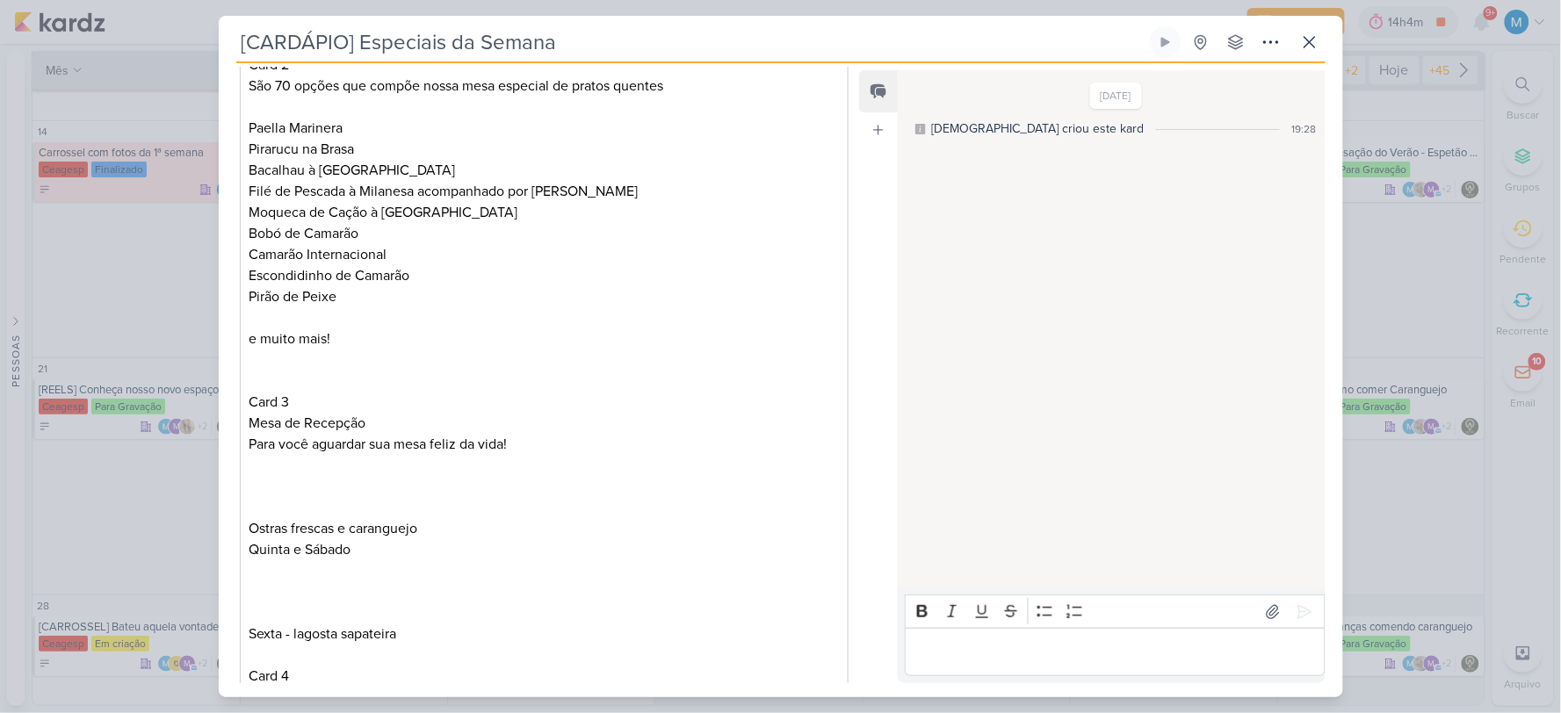
scroll to position [415, 0]
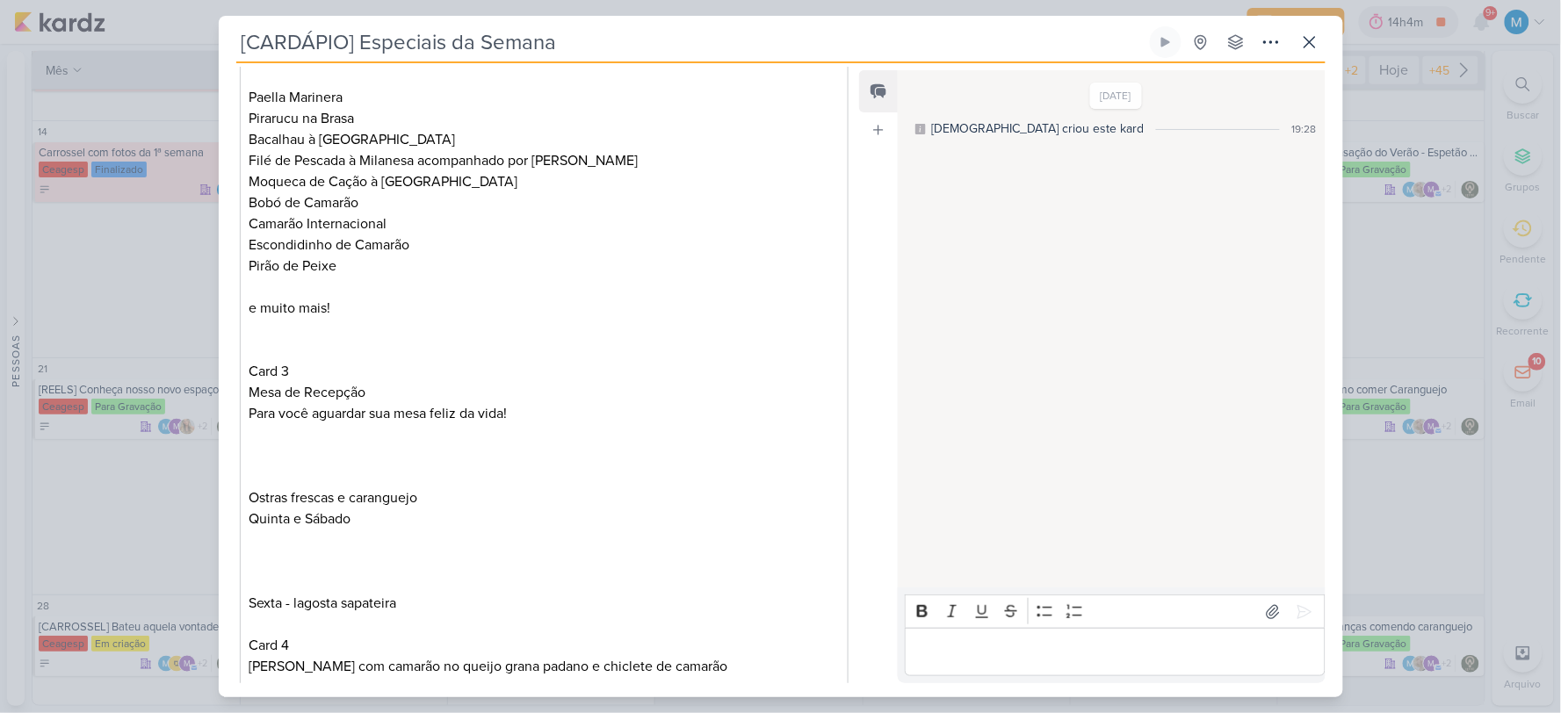
click at [290, 442] on p "Editor editing area: main" at bounding box center [544, 434] width 590 height 21
click at [279, 449] on p "Editor editing area: main" at bounding box center [544, 455] width 590 height 21
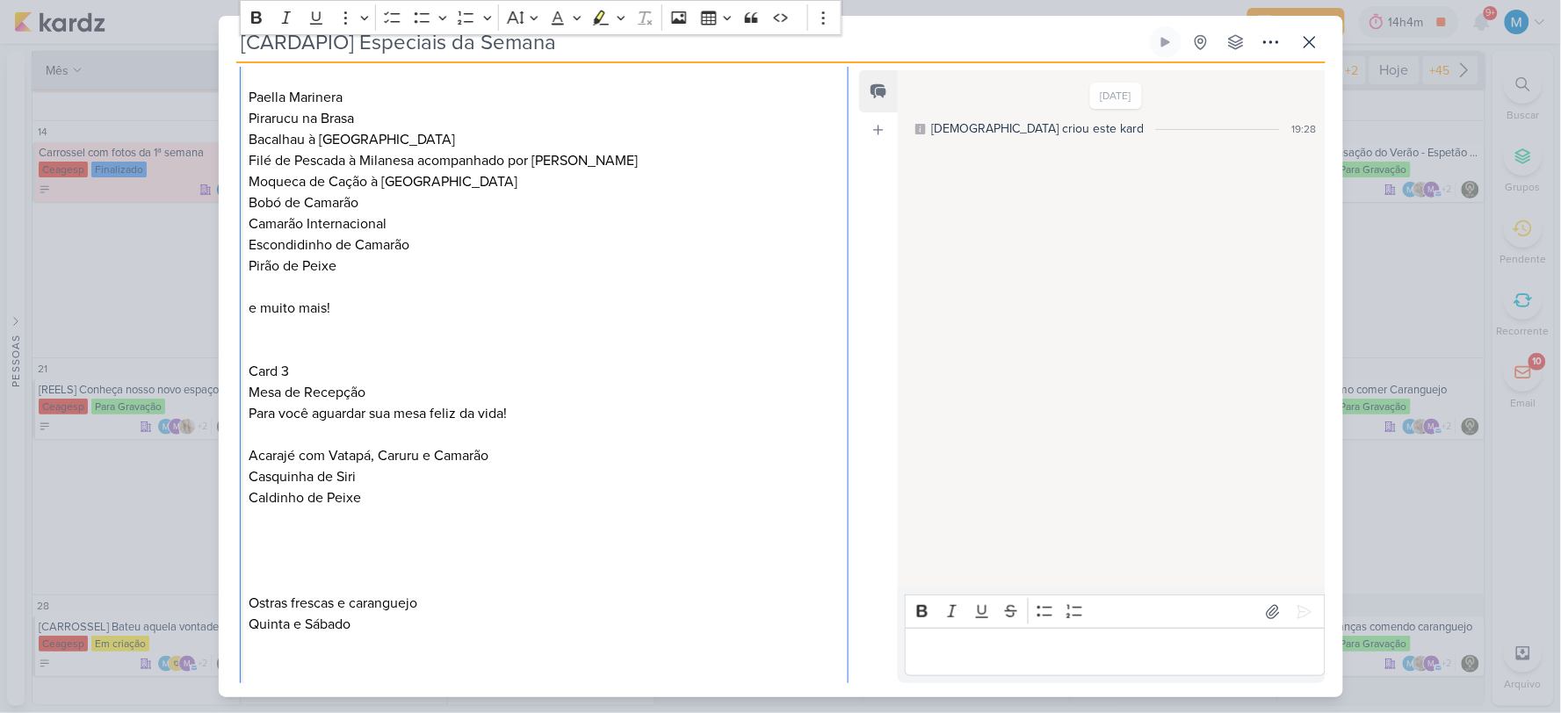
click at [286, 546] on p "Editor editing area: main" at bounding box center [544, 540] width 590 height 21
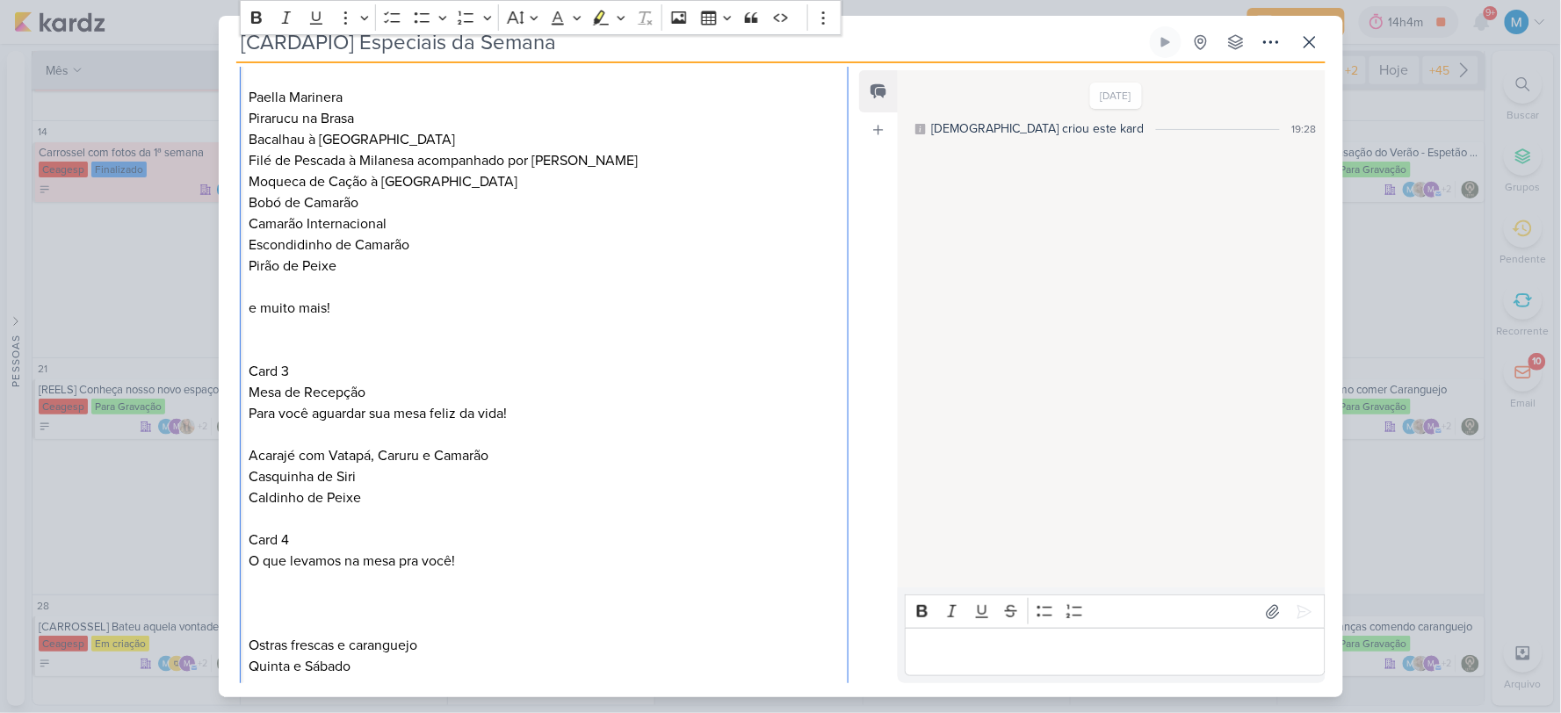
click at [376, 601] on p "Editor editing area: main" at bounding box center [544, 603] width 590 height 21
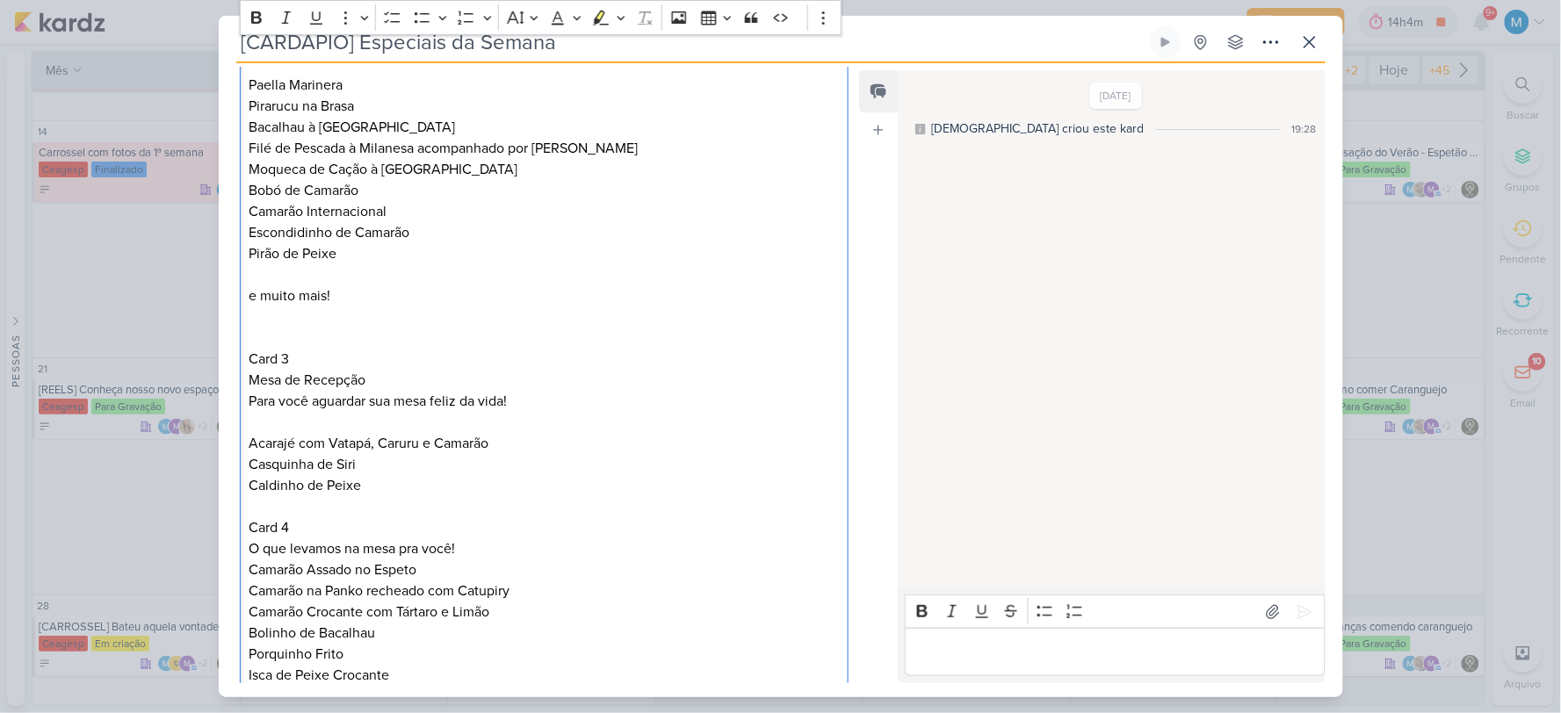
scroll to position [472, 0]
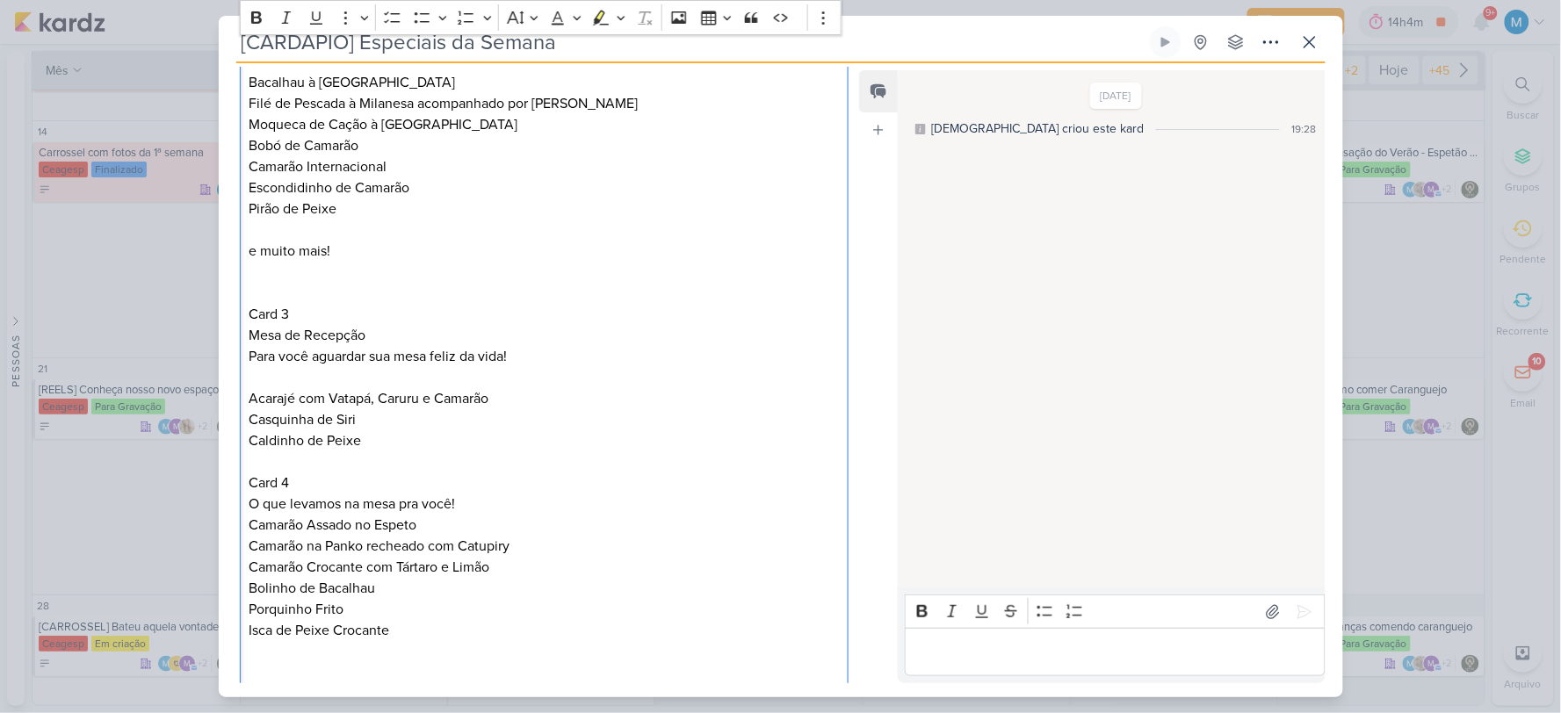
click at [504, 505] on p "O que levamos na mesa pra você!" at bounding box center [544, 504] width 590 height 21
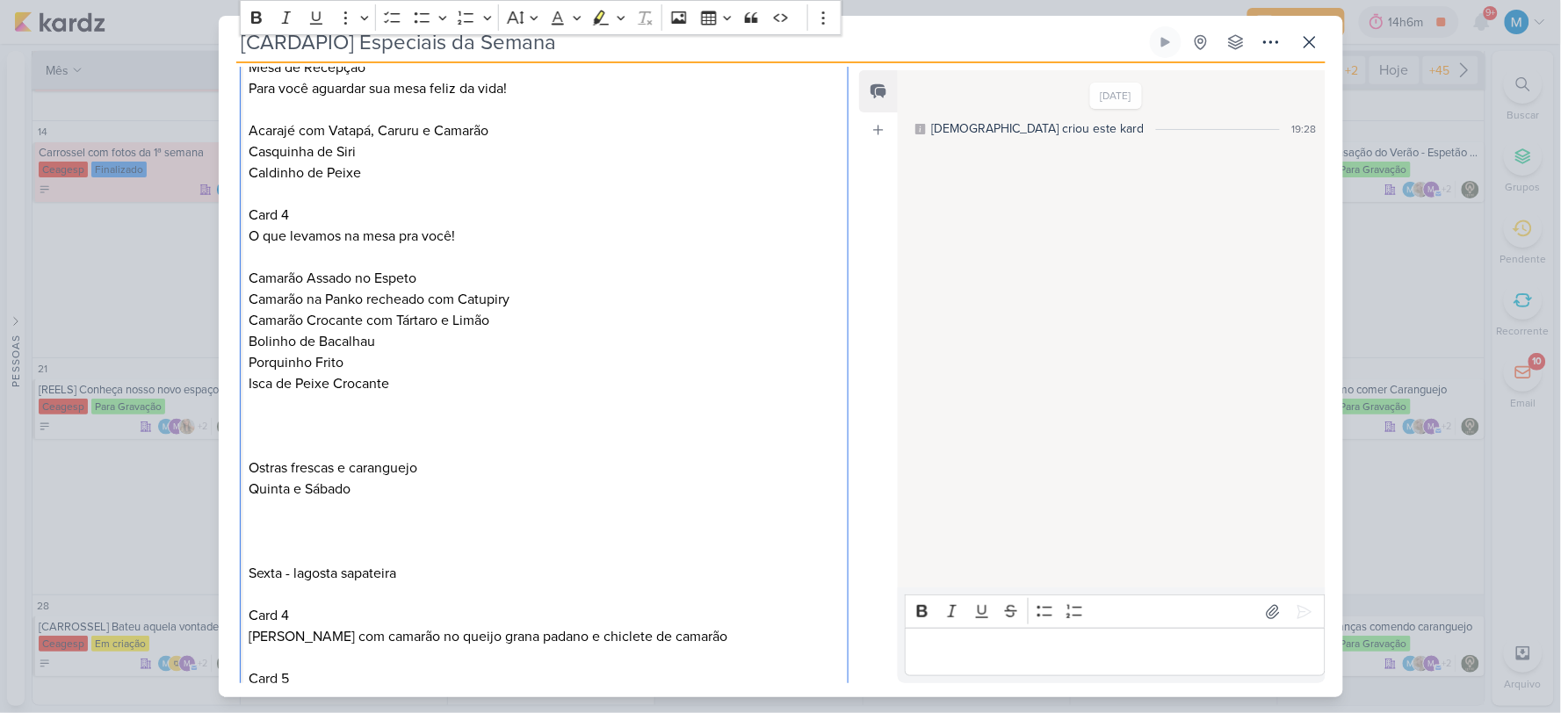
scroll to position [683, 0]
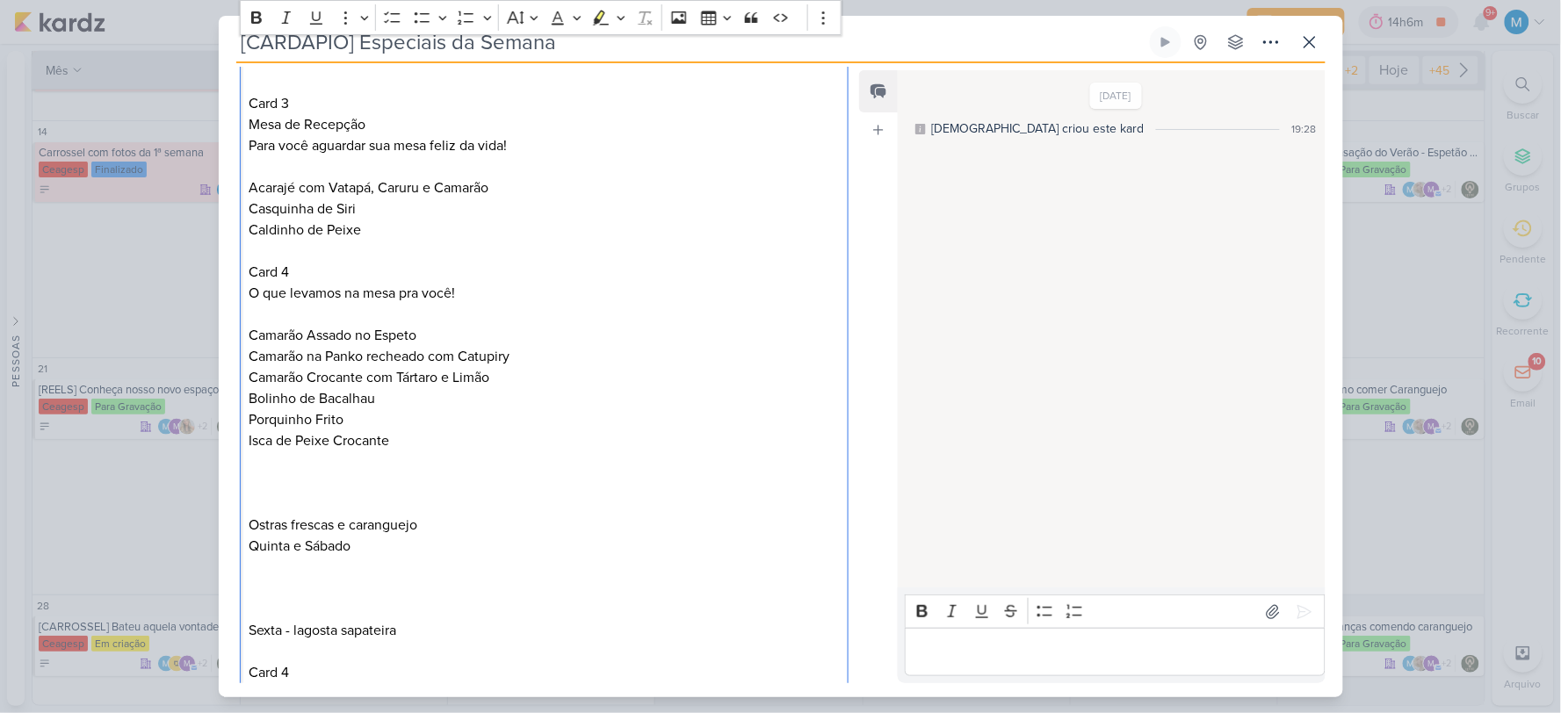
click at [267, 492] on p "Editor editing area: main" at bounding box center [544, 483] width 590 height 21
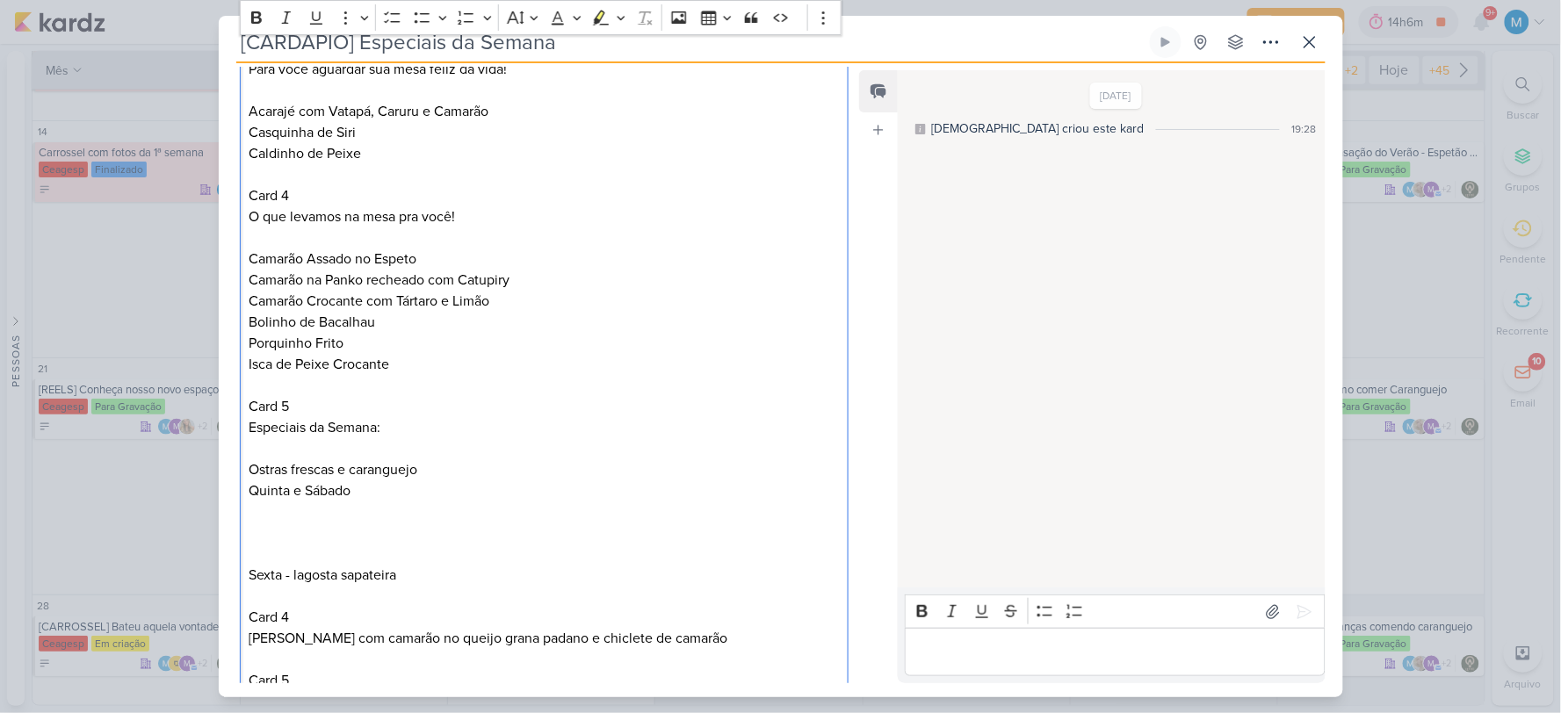
scroll to position [780, 0]
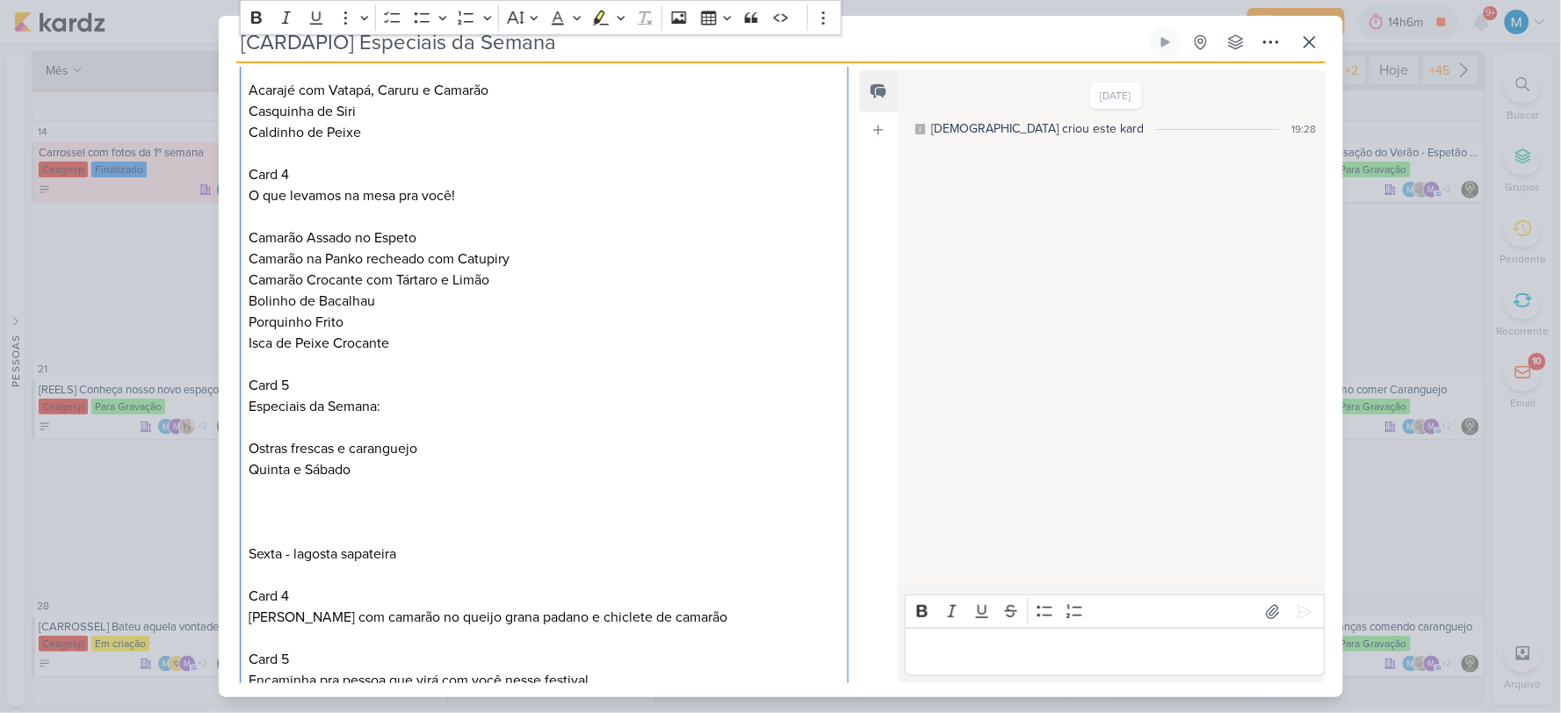
click at [271, 515] on p "Editor editing area: main" at bounding box center [544, 512] width 590 height 21
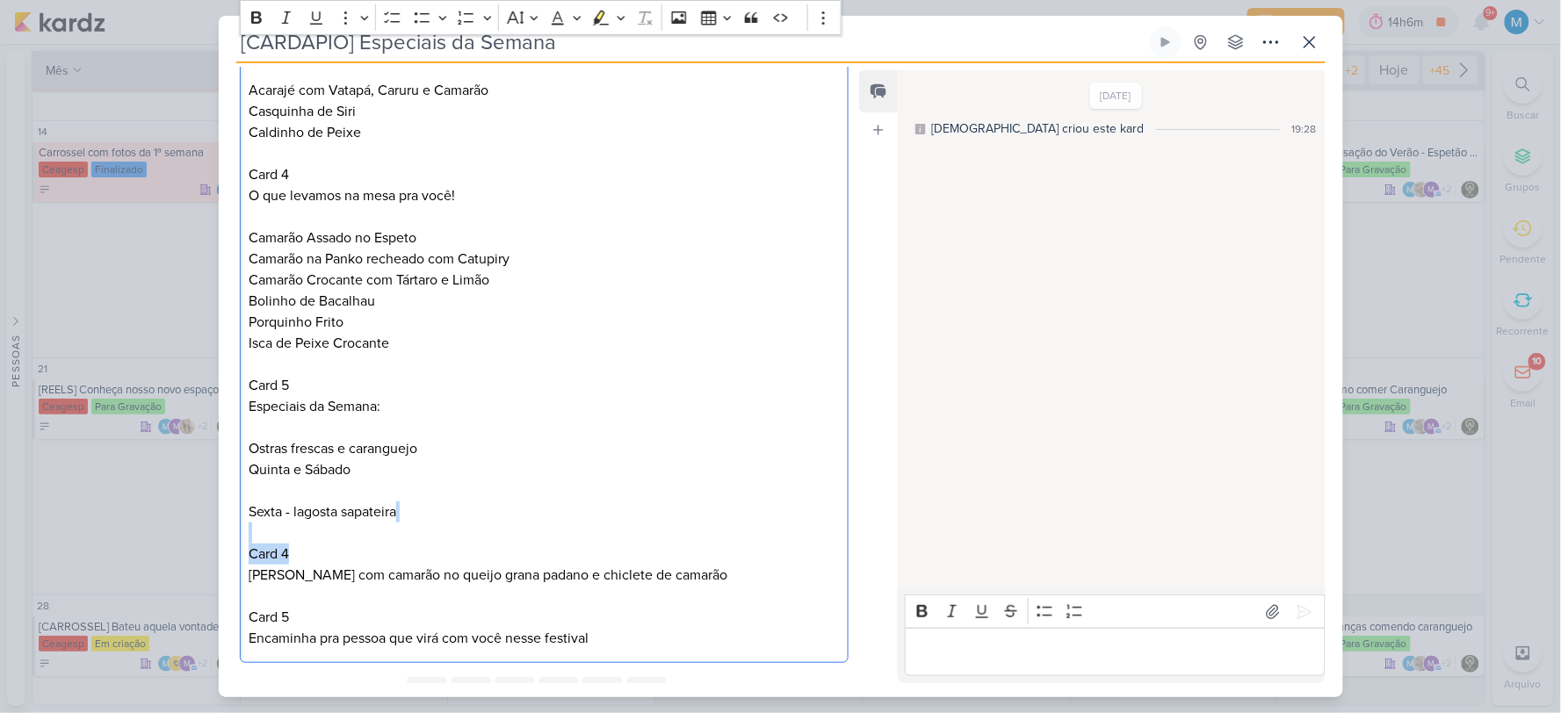
drag, startPoint x: 300, startPoint y: 552, endPoint x: 226, endPoint y: 538, distance: 76.0
click at [226, 538] on div "PROJETO [GEOGRAPHIC_DATA] Fase do Processo" at bounding box center [538, 73] width 638 height 1195
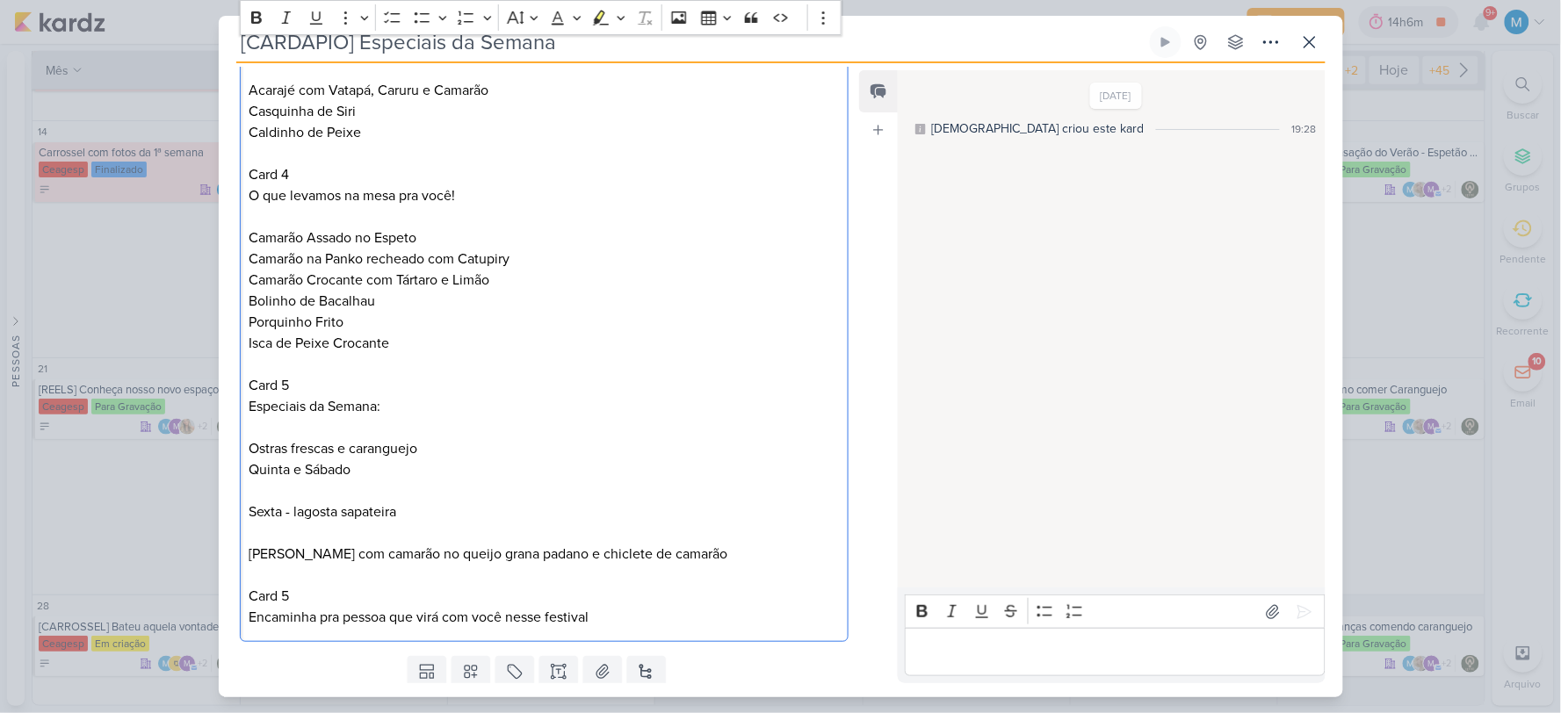
scroll to position [836, 0]
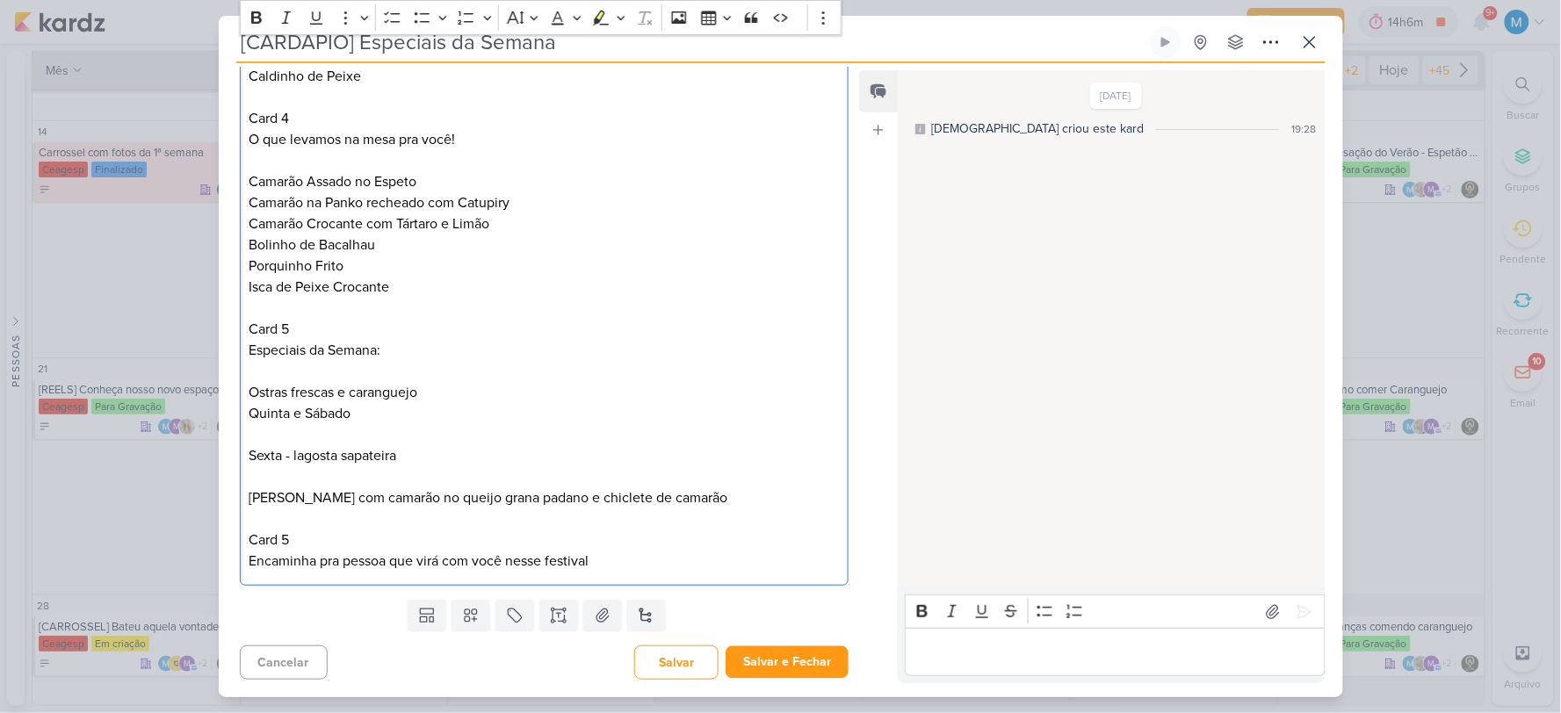
drag, startPoint x: 249, startPoint y: 538, endPoint x: 630, endPoint y: 552, distance: 381.5
click at [630, 552] on p "Card 5 Encaminha pra pessoa que virá com você nesse festival" at bounding box center [544, 551] width 590 height 42
click at [631, 564] on p "Card 5 Encaminha pra pessoa que virá com você nesse festival" at bounding box center [544, 551] width 590 height 42
click at [291, 541] on p "Card 5 Encaminha pra pessoa que virá com você nesse festival" at bounding box center [544, 551] width 590 height 42
drag, startPoint x: 622, startPoint y: 559, endPoint x: 249, endPoint y: 572, distance: 372.7
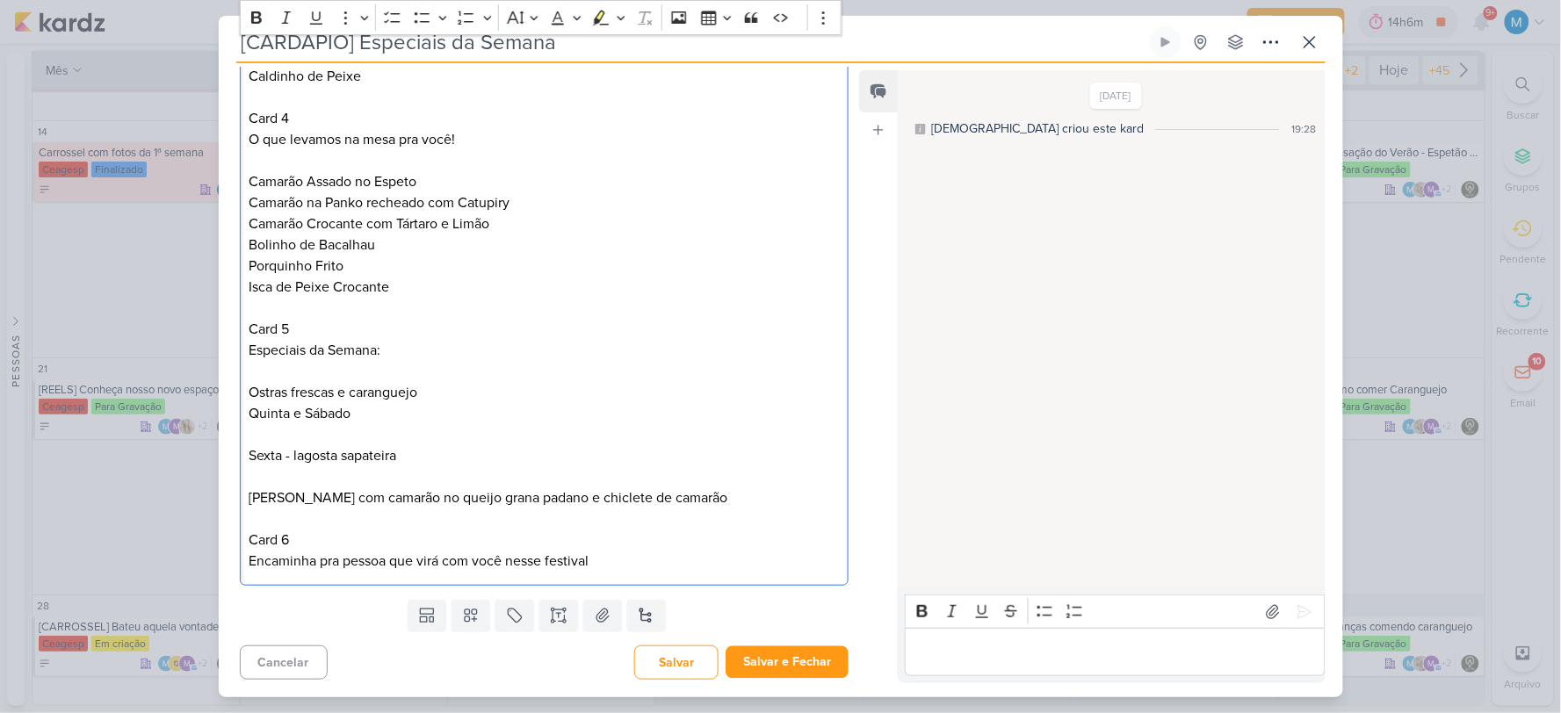
click at [249, 572] on p "Card 6 Encaminha pra pessoa que virá com você nesse festival" at bounding box center [544, 551] width 590 height 42
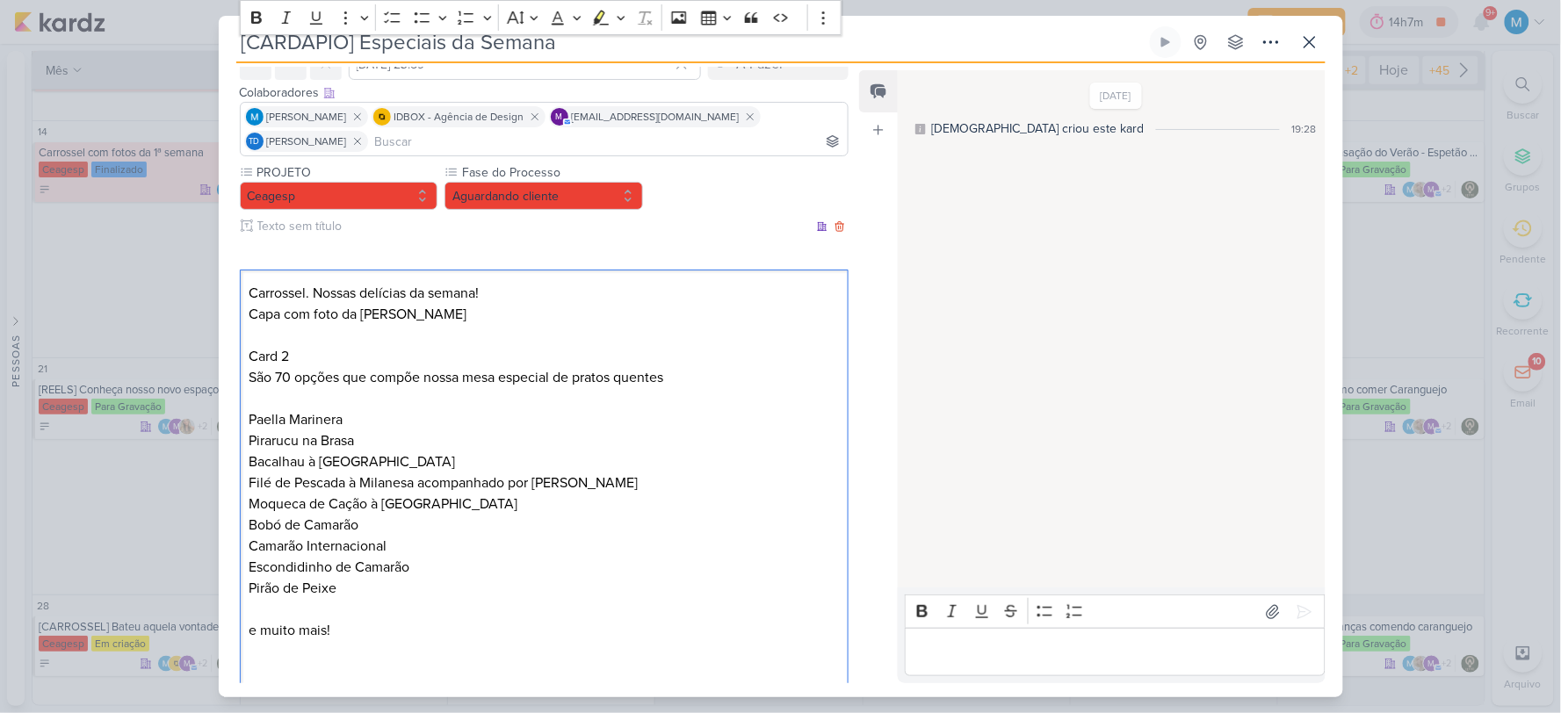
scroll to position [0, 0]
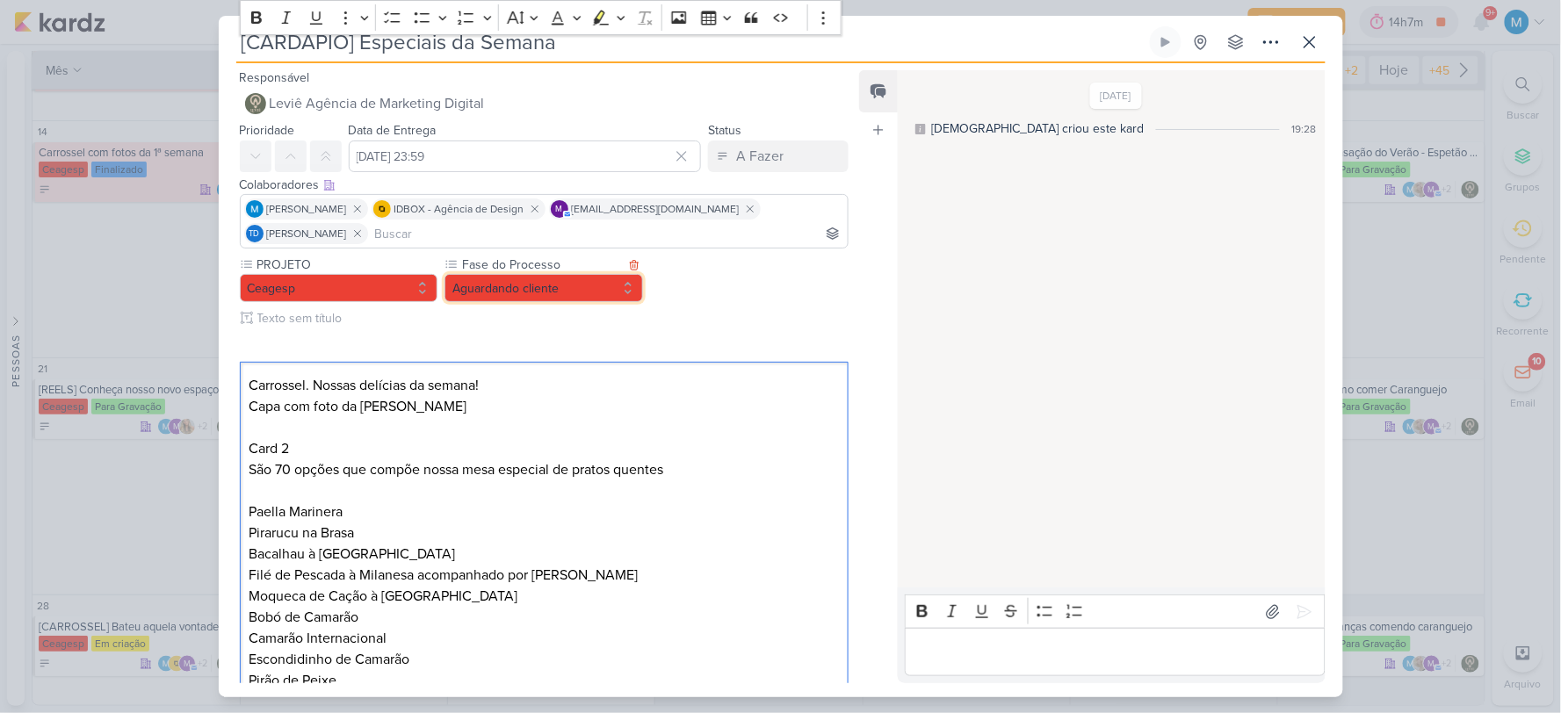
click at [553, 278] on button "Aguardando cliente" at bounding box center [544, 288] width 199 height 28
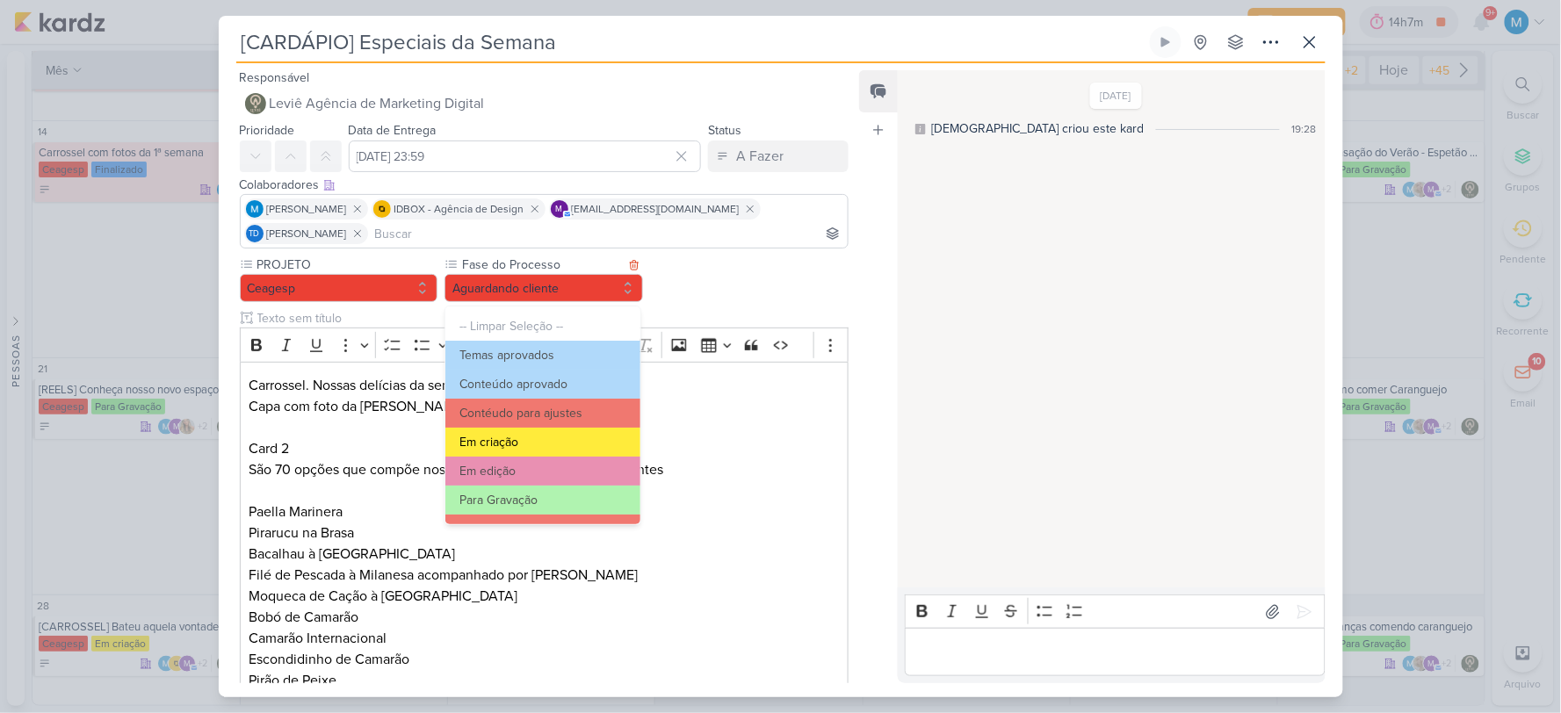
click at [532, 437] on button "Em criação" at bounding box center [542, 442] width 194 height 29
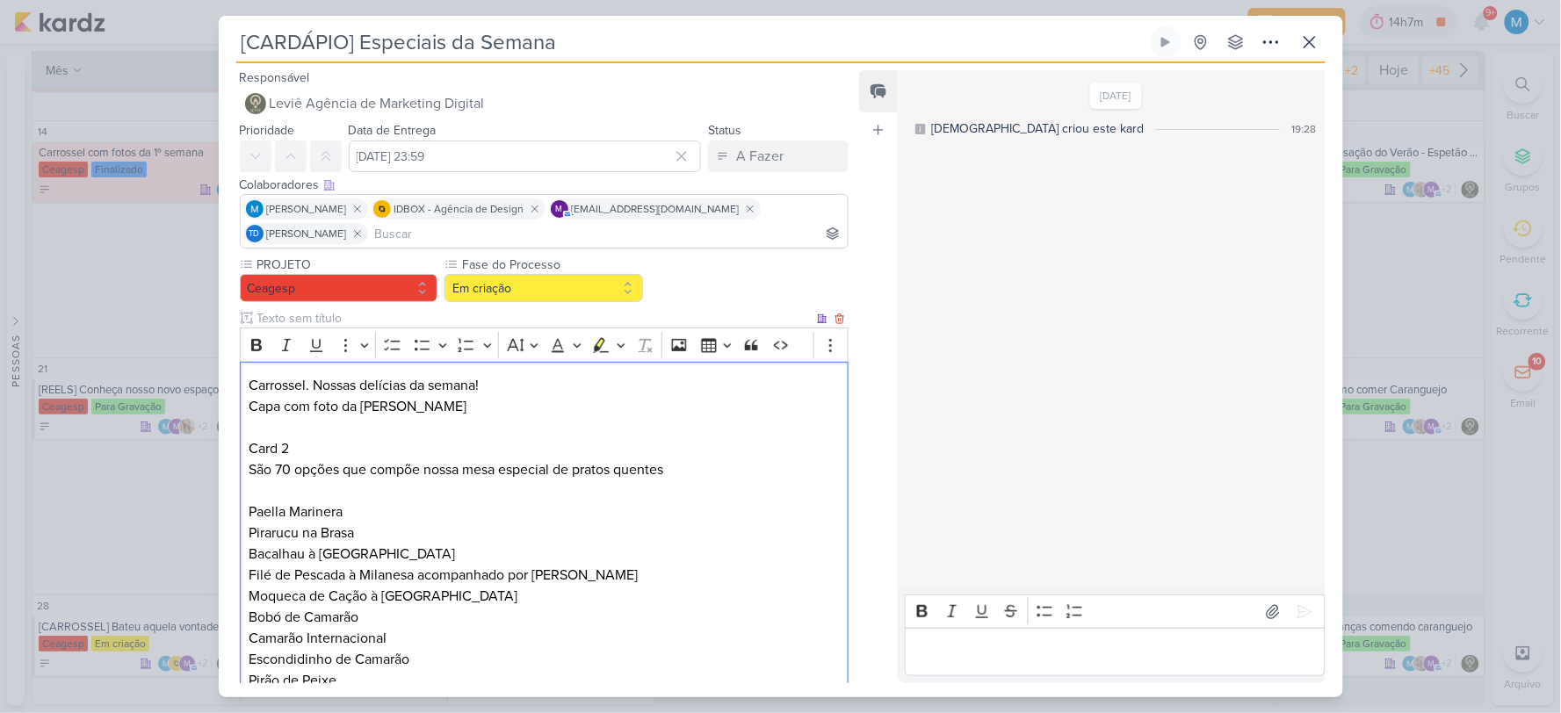
click at [706, 590] on p "Paella Marinera Pirarucu na Brasa Bacalhau à Portuguesa Filé de Pescada à Milan…" at bounding box center [544, 597] width 590 height 190
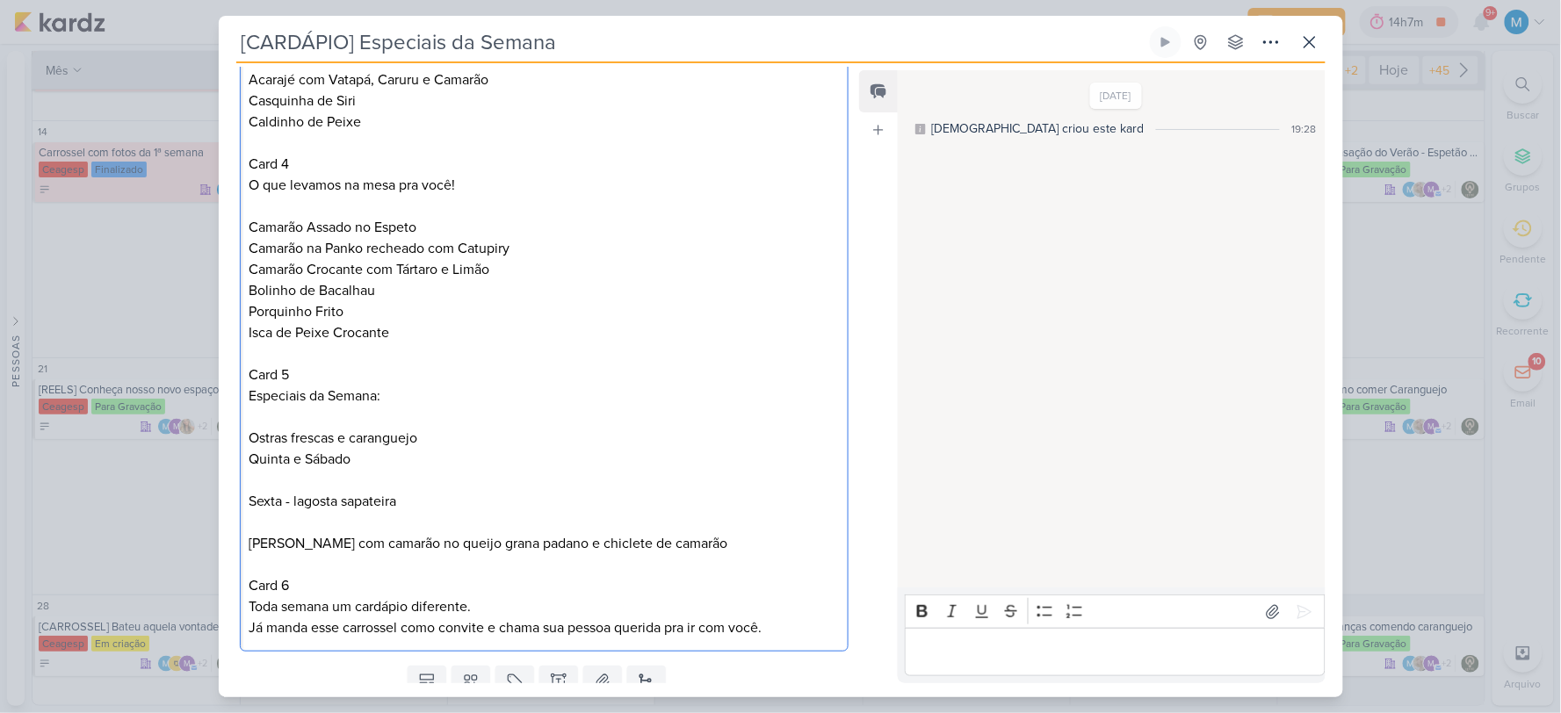
scroll to position [857, 0]
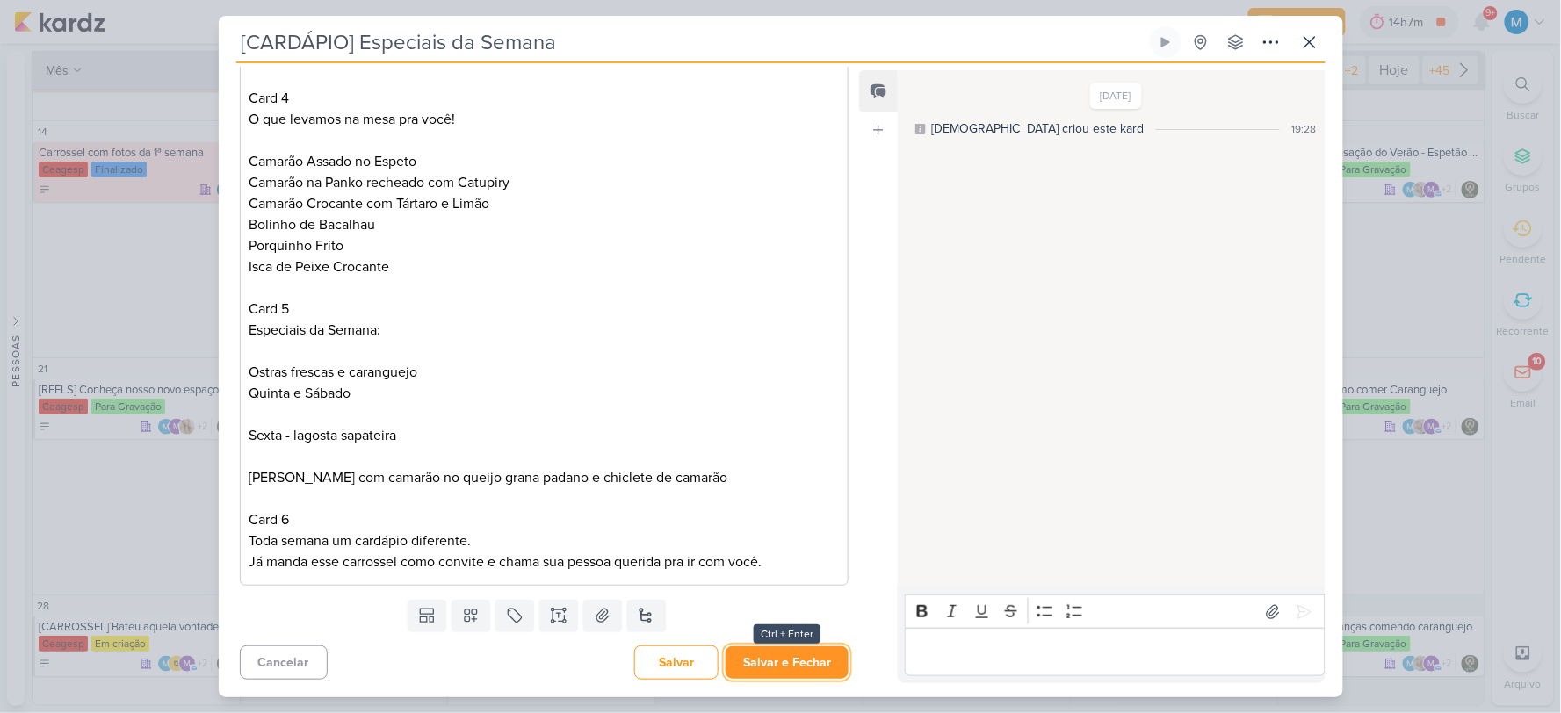
click at [793, 664] on button "Salvar e Fechar" at bounding box center [787, 663] width 123 height 33
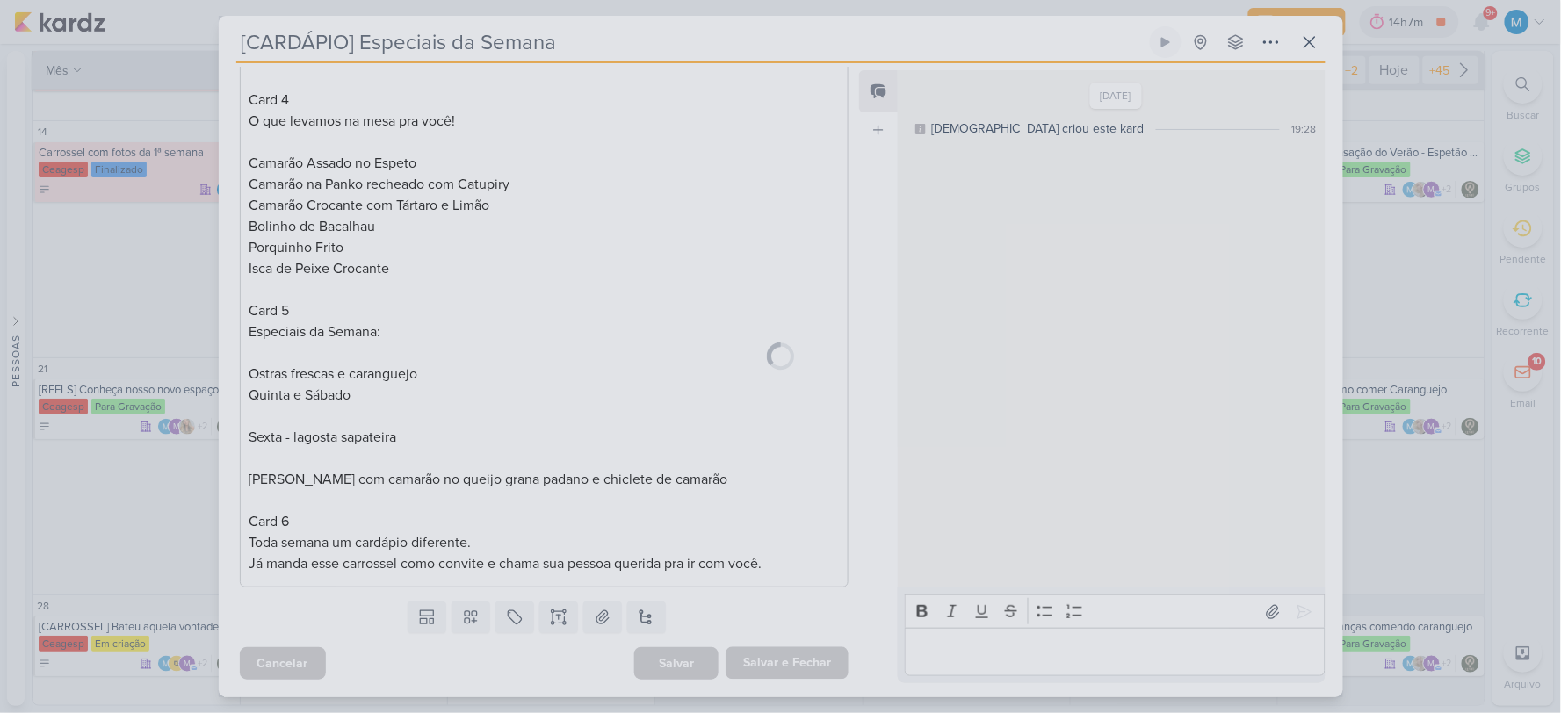
scroll to position [856, 0]
